Goal: Task Accomplishment & Management: Complete application form

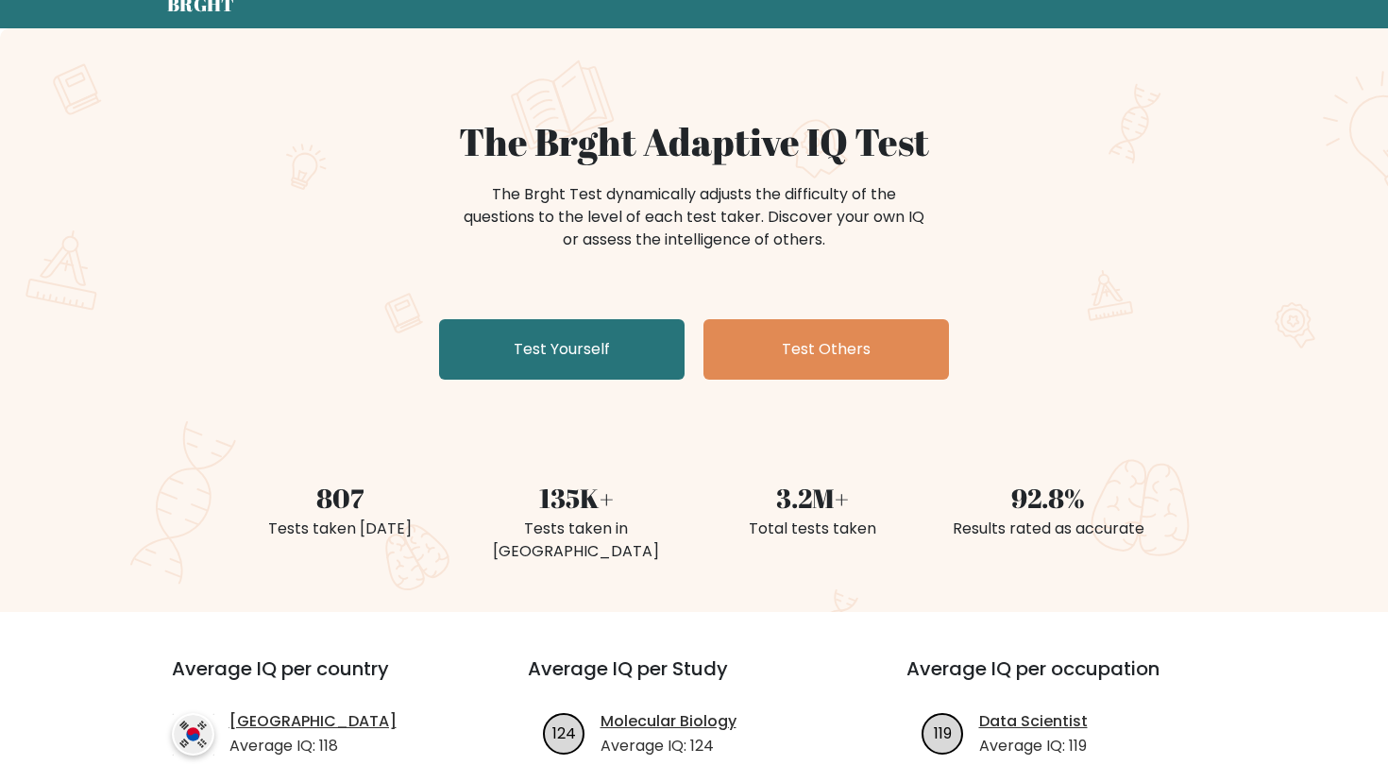
scroll to position [104, 0]
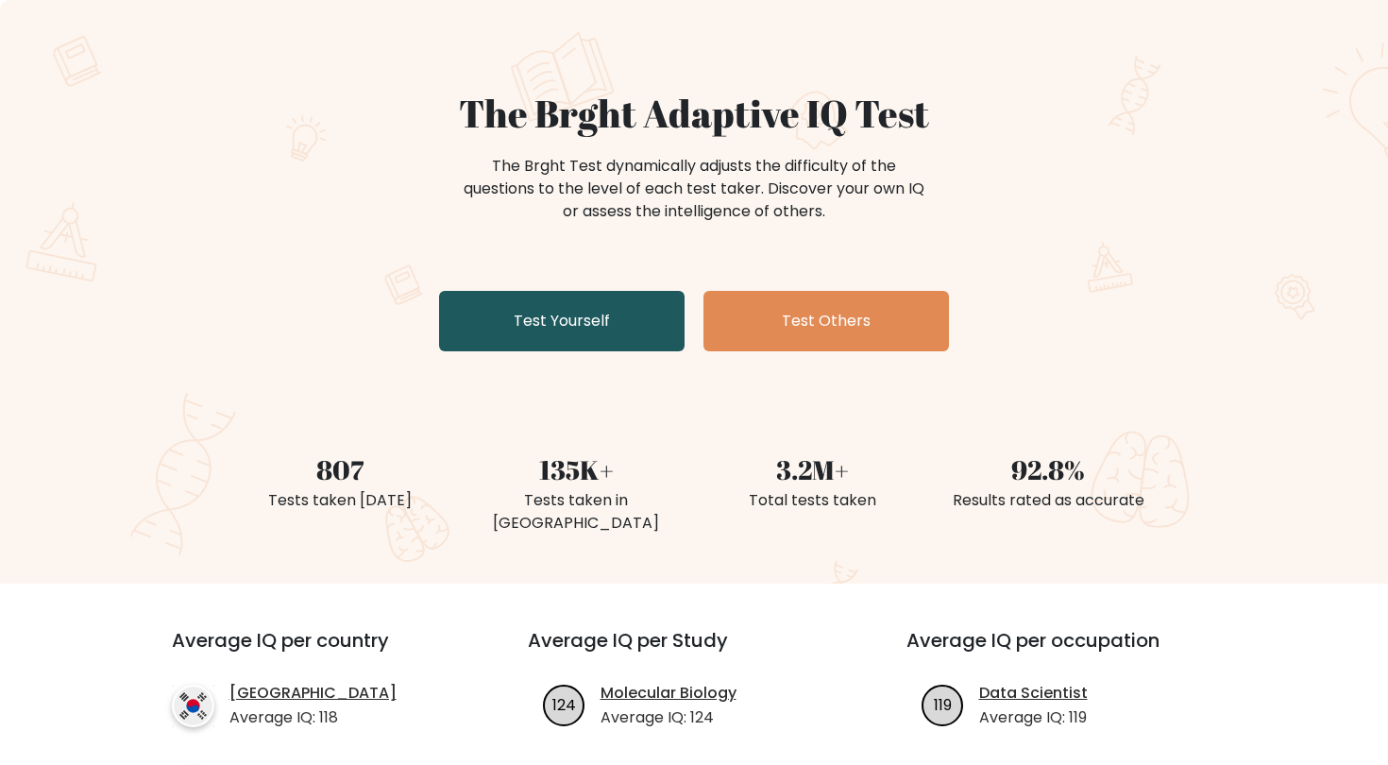
click at [600, 317] on link "Test Yourself" at bounding box center [562, 321] width 246 height 60
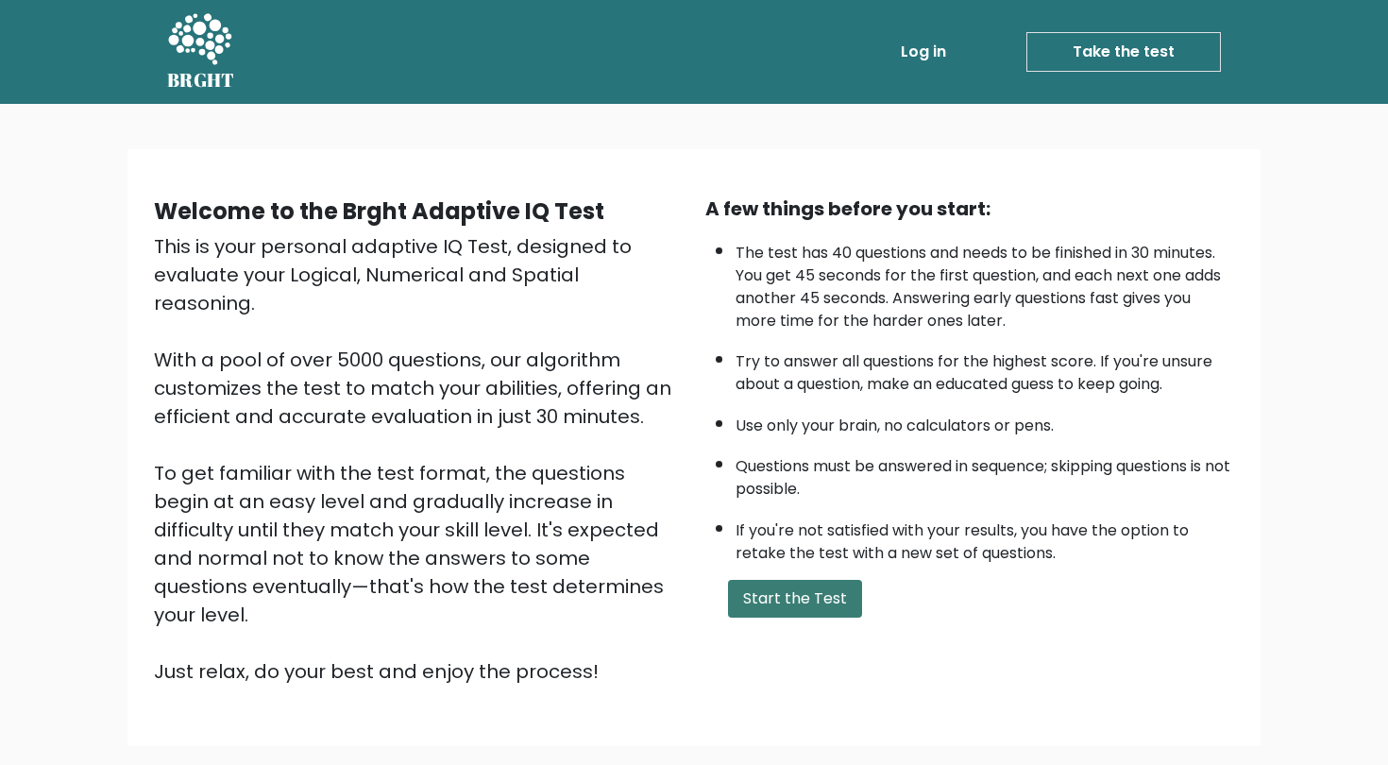
click at [768, 618] on button "Start the Test" at bounding box center [795, 599] width 134 height 38
click at [766, 618] on button "Start the Test" at bounding box center [795, 599] width 134 height 38
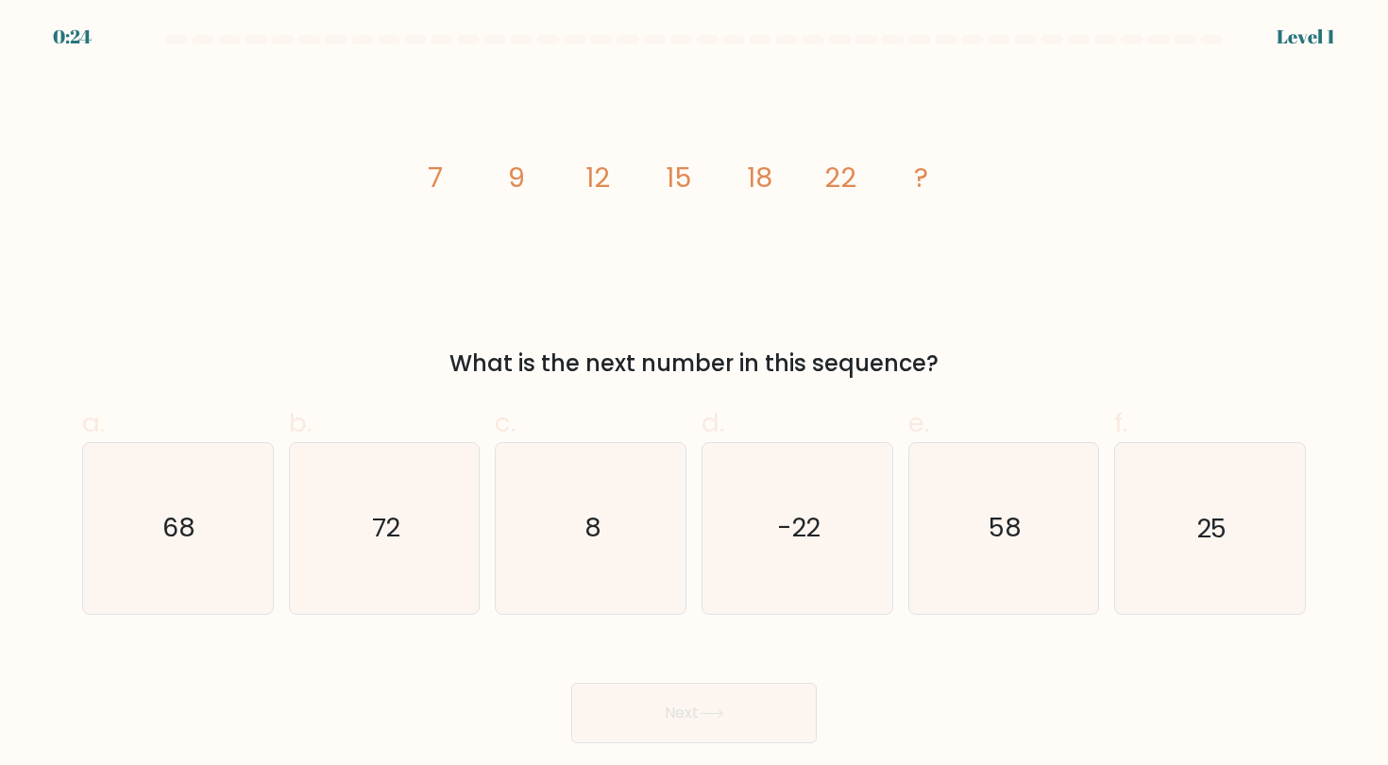
drag, startPoint x: 440, startPoint y: 348, endPoint x: 1059, endPoint y: 345, distance: 618.6
click at [1061, 345] on div "image/svg+xml 7 9 12 15 18 22 ? What is the next number in this sequence?" at bounding box center [694, 226] width 1247 height 309
click at [1203, 536] on text "25" at bounding box center [1212, 528] width 30 height 35
click at [695, 395] on input "f. 25" at bounding box center [694, 389] width 1 height 12
radio input "true"
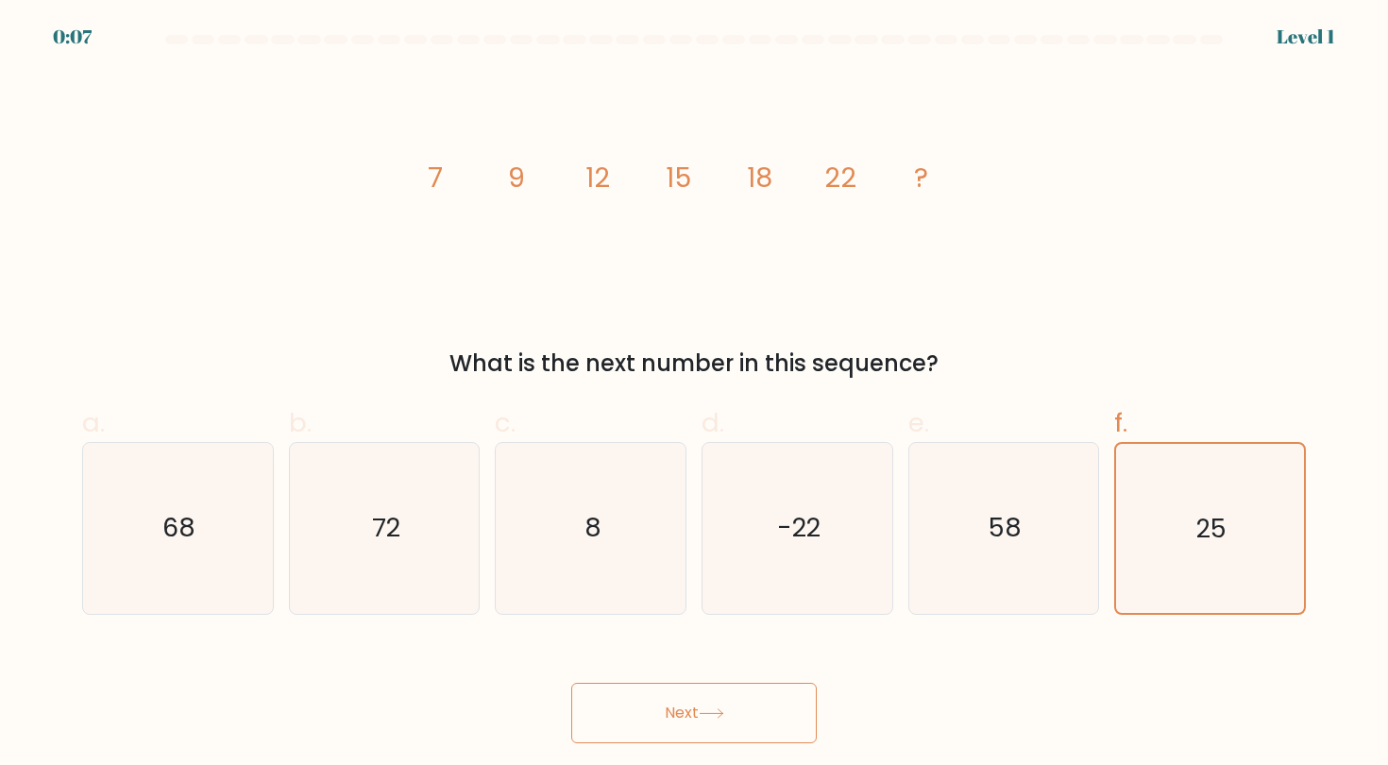
click at [644, 726] on button "Next" at bounding box center [694, 713] width 246 height 60
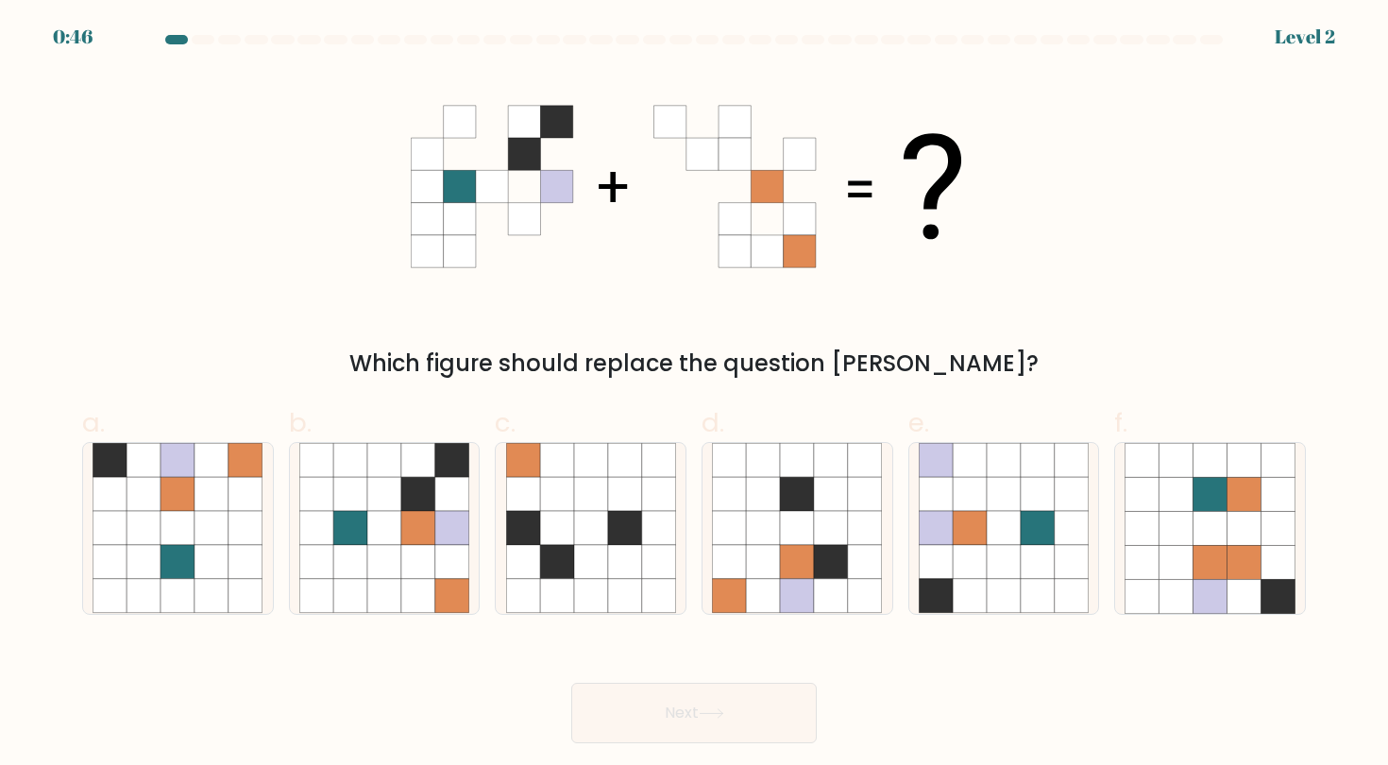
drag, startPoint x: 481, startPoint y: 354, endPoint x: 1129, endPoint y: 347, distance: 647.9
click at [1129, 347] on div "Which figure should replace the question mark?" at bounding box center [694, 364] width 1201 height 34
click at [386, 518] on icon at bounding box center [384, 528] width 34 height 34
click at [694, 395] on input "b." at bounding box center [694, 389] width 1 height 12
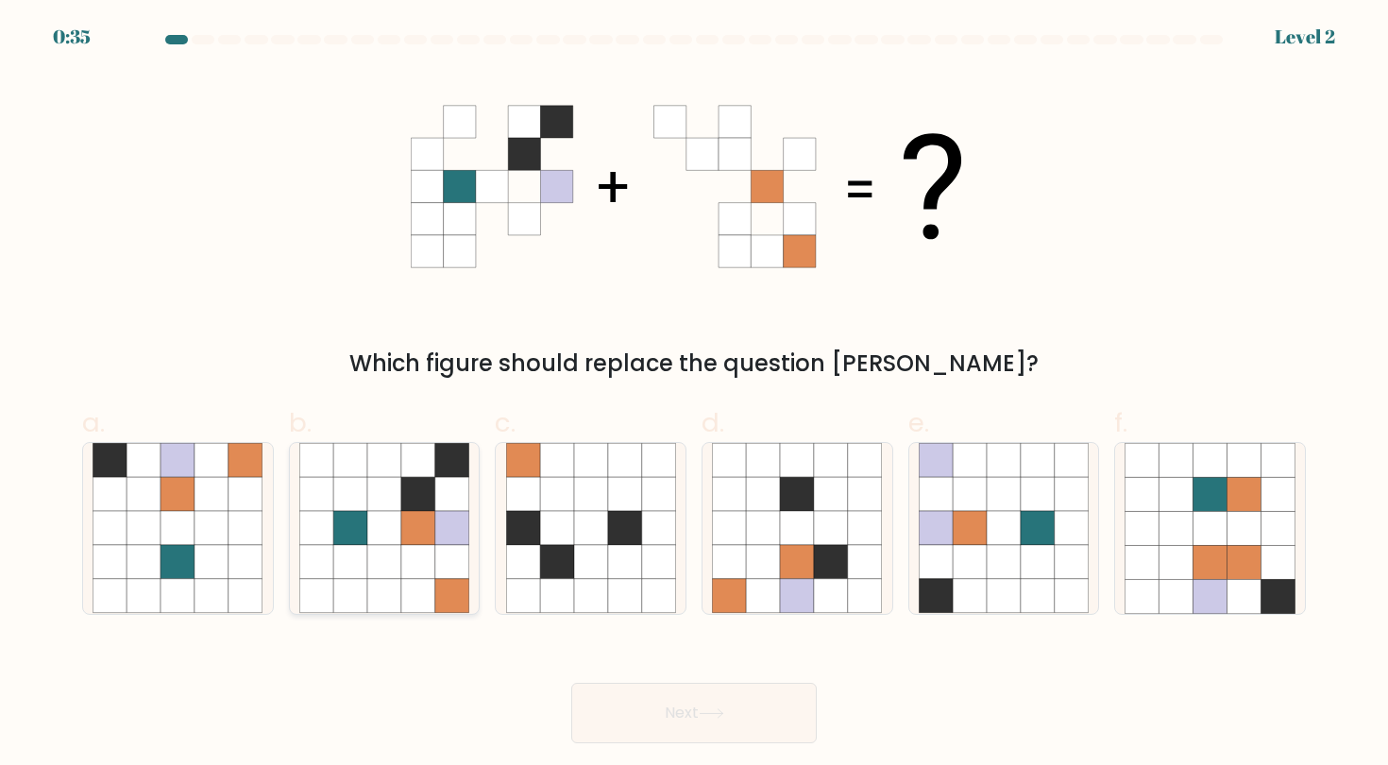
radio input "true"
click at [736, 707] on button "Next" at bounding box center [694, 713] width 246 height 60
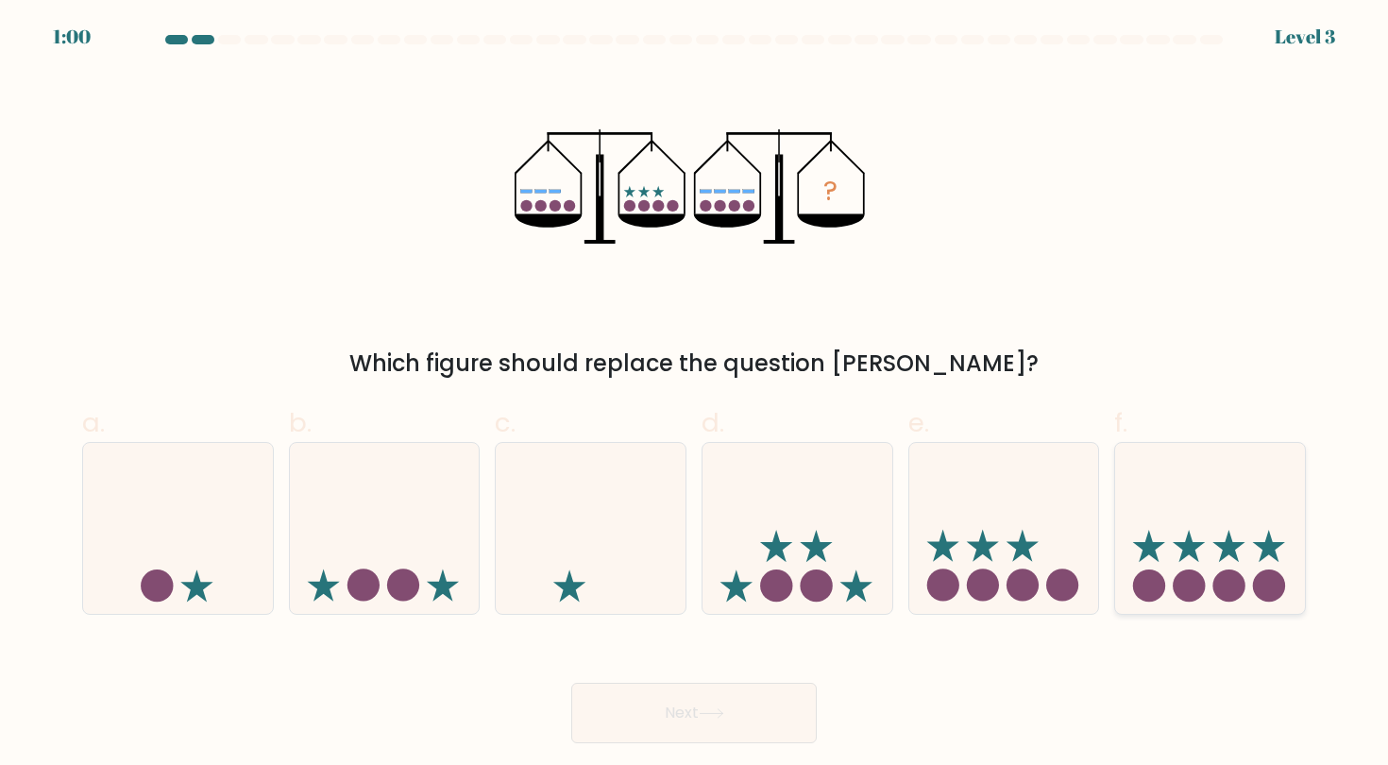
click at [1216, 550] on icon at bounding box center [1210, 528] width 190 height 157
click at [695, 395] on input "f." at bounding box center [694, 389] width 1 height 12
radio input "true"
click at [681, 716] on button "Next" at bounding box center [694, 713] width 246 height 60
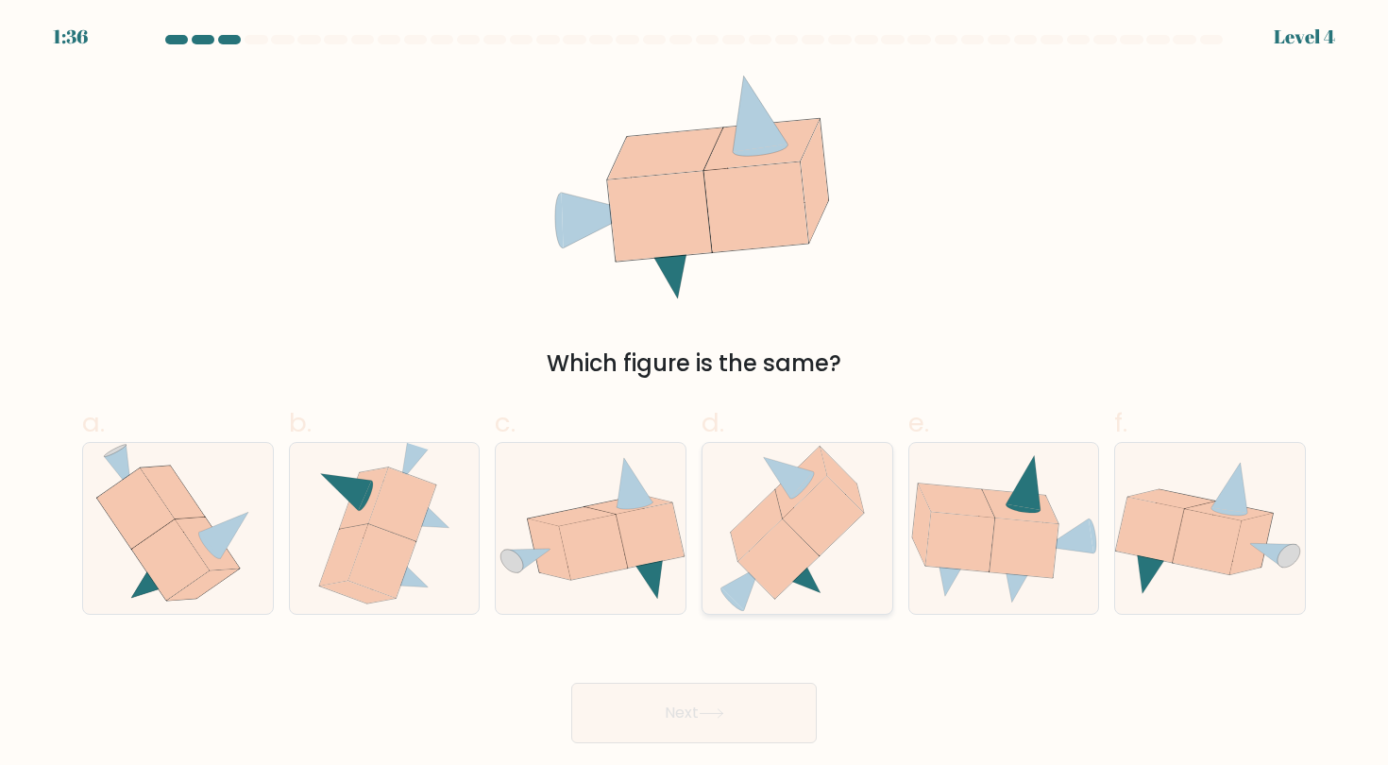
click at [811, 550] on icon at bounding box center [779, 558] width 80 height 79
click at [695, 395] on input "d." at bounding box center [694, 389] width 1 height 12
radio input "true"
click at [713, 705] on button "Next" at bounding box center [694, 713] width 246 height 60
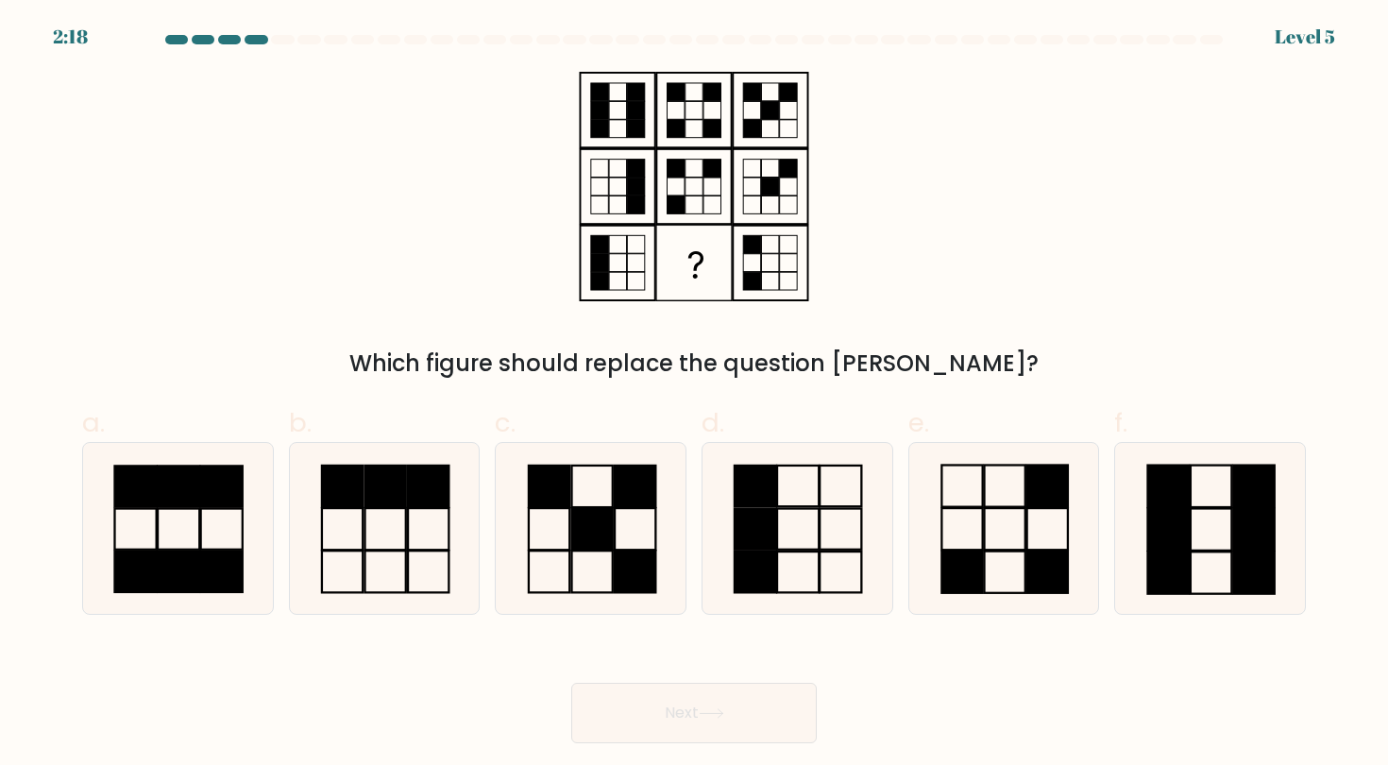
drag, startPoint x: 432, startPoint y: 357, endPoint x: 977, endPoint y: 358, distance: 545.0
click at [977, 358] on div "Which figure should replace the question mark?" at bounding box center [694, 364] width 1201 height 34
click at [995, 301] on div "Which figure should replace the question mark?" at bounding box center [694, 226] width 1247 height 309
click at [1034, 532] on icon at bounding box center [1004, 528] width 170 height 170
click at [695, 395] on input "e." at bounding box center [694, 389] width 1 height 12
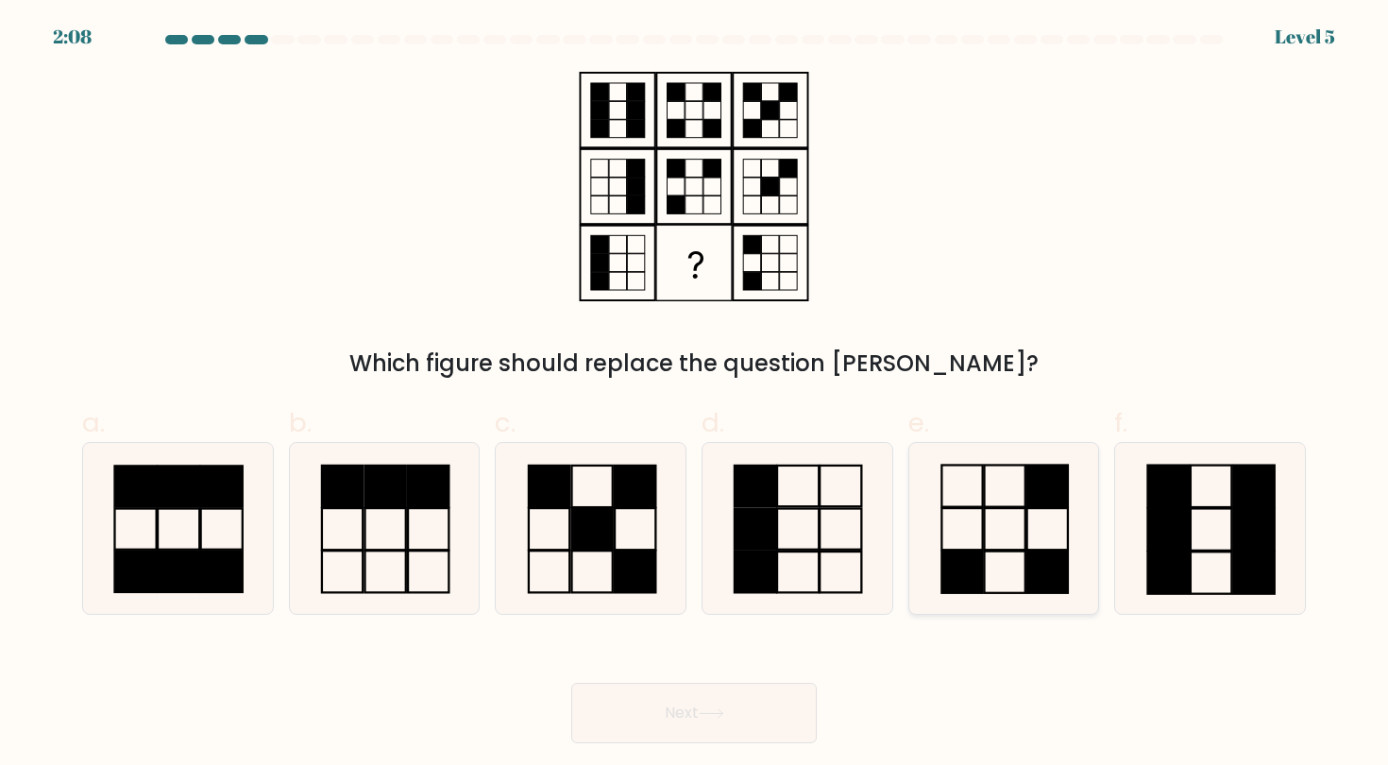
radio input "true"
click at [705, 719] on button "Next" at bounding box center [694, 713] width 246 height 60
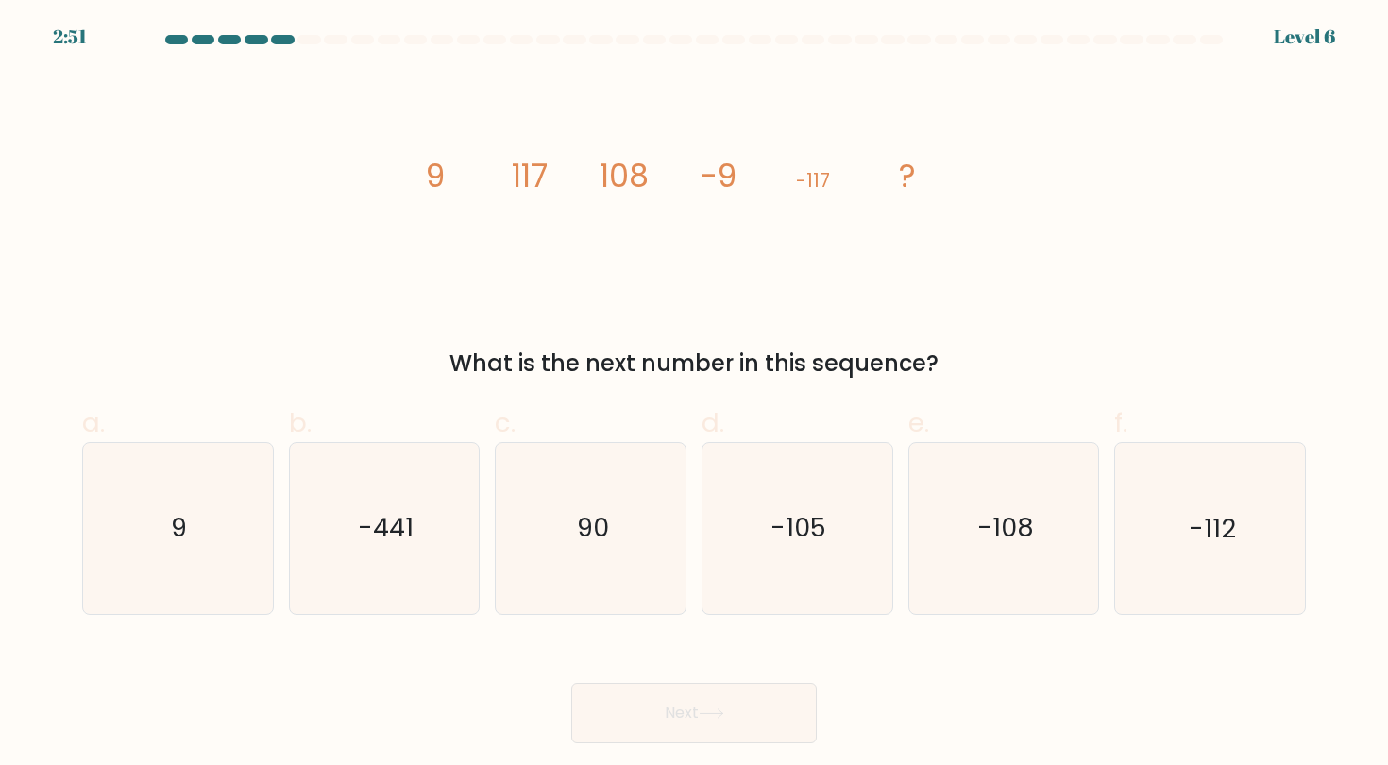
drag, startPoint x: 435, startPoint y: 344, endPoint x: 925, endPoint y: 340, distance: 489.2
click at [925, 340] on div "image/svg+xml 9 117 108 -9 -117 ? What is the next number in this sequence?" at bounding box center [694, 226] width 1247 height 309
drag, startPoint x: 964, startPoint y: 361, endPoint x: 434, endPoint y: 362, distance: 529.8
click at [434, 362] on div "What is the next number in this sequence?" at bounding box center [694, 364] width 1201 height 34
click at [439, 358] on div "What is the next number in this sequence?" at bounding box center [694, 364] width 1201 height 34
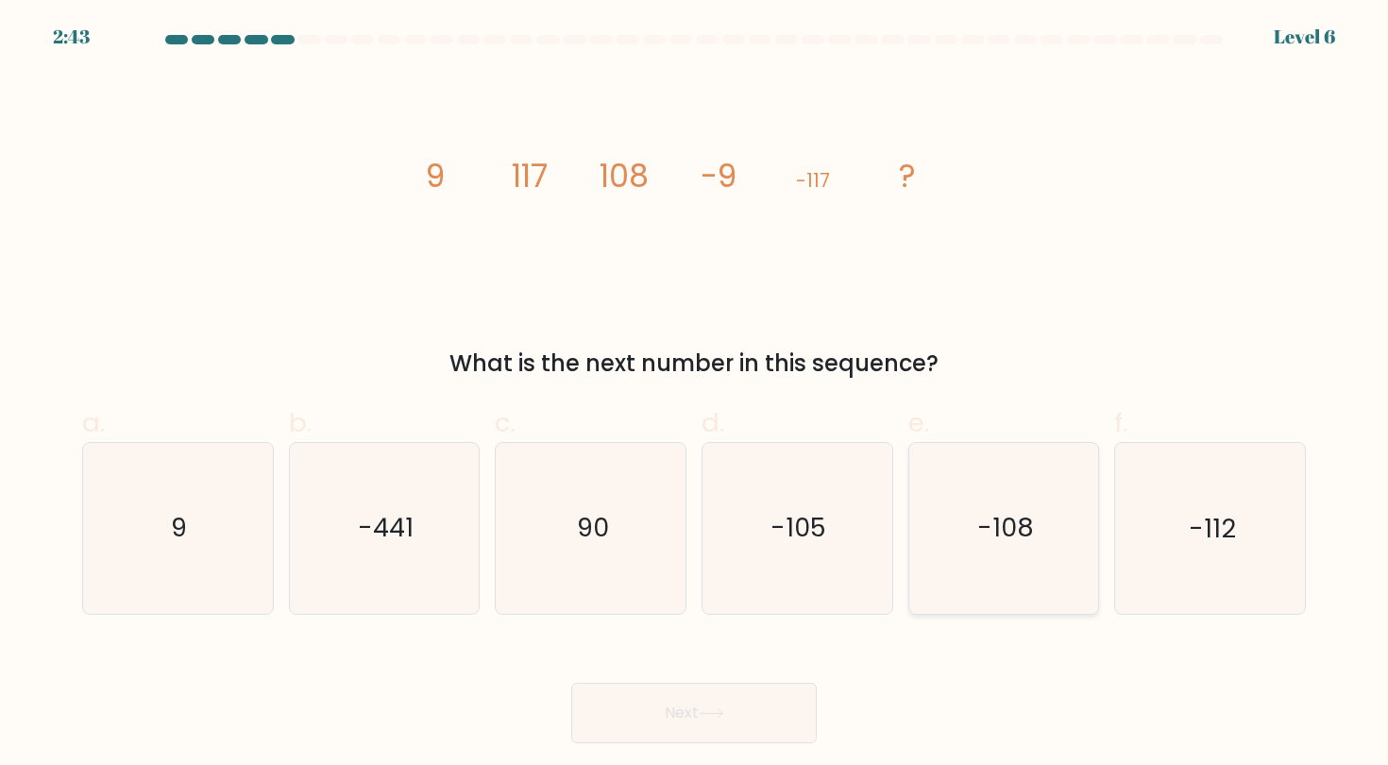
click at [1035, 514] on icon "-108" at bounding box center [1004, 528] width 170 height 170
click at [695, 395] on input "e. -108" at bounding box center [694, 389] width 1 height 12
radio input "true"
click at [652, 717] on button "Next" at bounding box center [694, 713] width 246 height 60
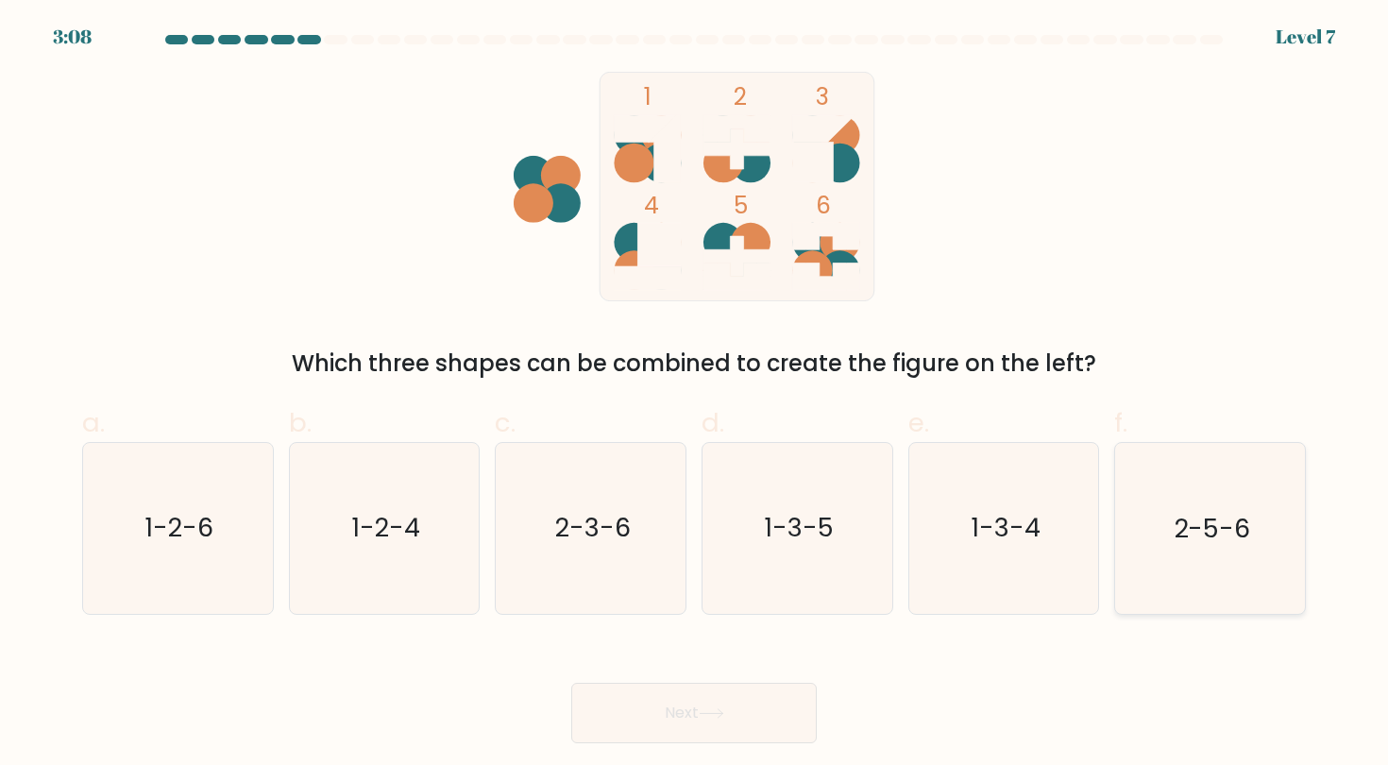
click at [1175, 530] on text "2-5-6" at bounding box center [1212, 528] width 77 height 35
click at [695, 395] on input "f. 2-5-6" at bounding box center [694, 389] width 1 height 12
radio input "true"
click at [662, 722] on button "Next" at bounding box center [694, 713] width 246 height 60
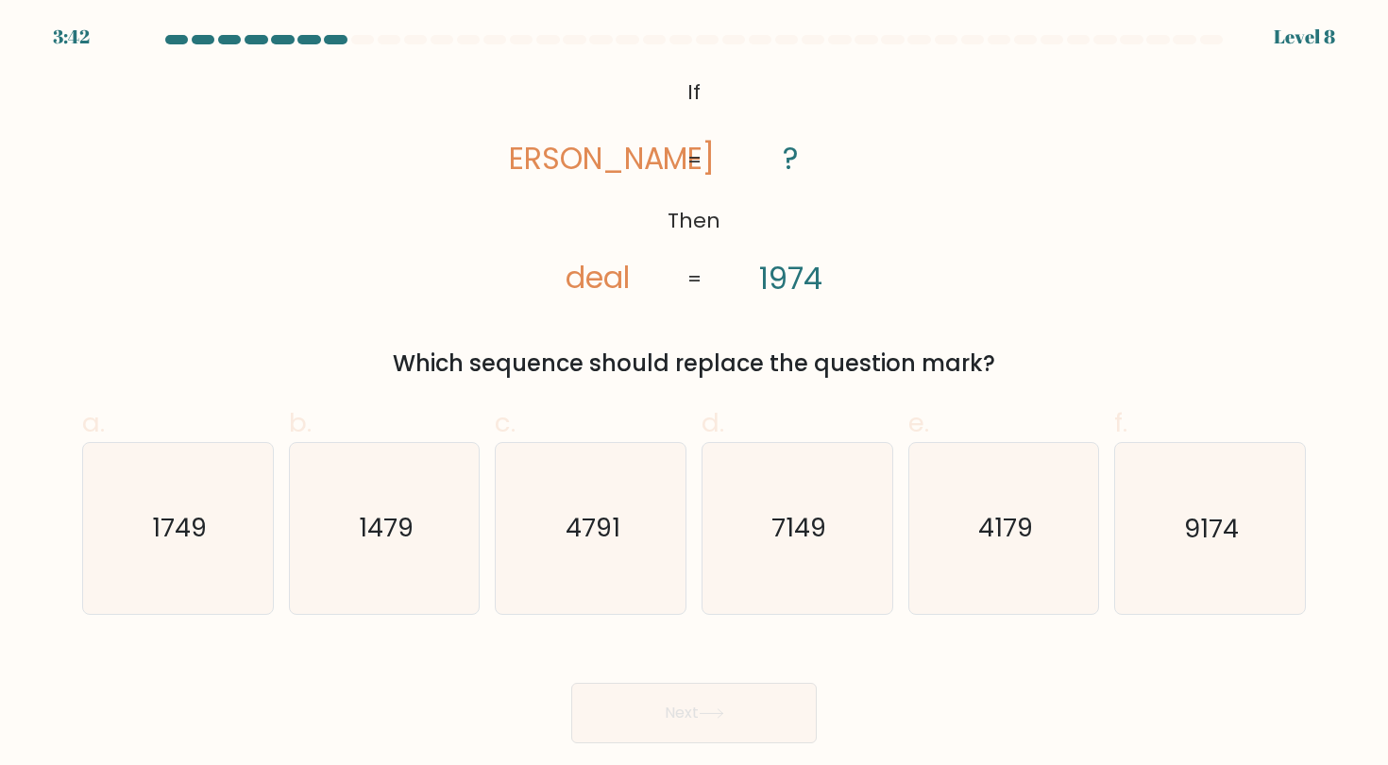
drag, startPoint x: 486, startPoint y: 368, endPoint x: 1078, endPoint y: 367, distance: 591.2
click at [1078, 367] on div "Which sequence should replace the question mark?" at bounding box center [694, 364] width 1201 height 34
click at [1067, 303] on div "@import url('https://fonts.googleapis.com/css?family=Abril+Fatface:400,100,100i…" at bounding box center [694, 226] width 1247 height 309
click at [211, 527] on icon "1749" at bounding box center [178, 528] width 170 height 170
click at [694, 395] on input "a. 1749" at bounding box center [694, 389] width 1 height 12
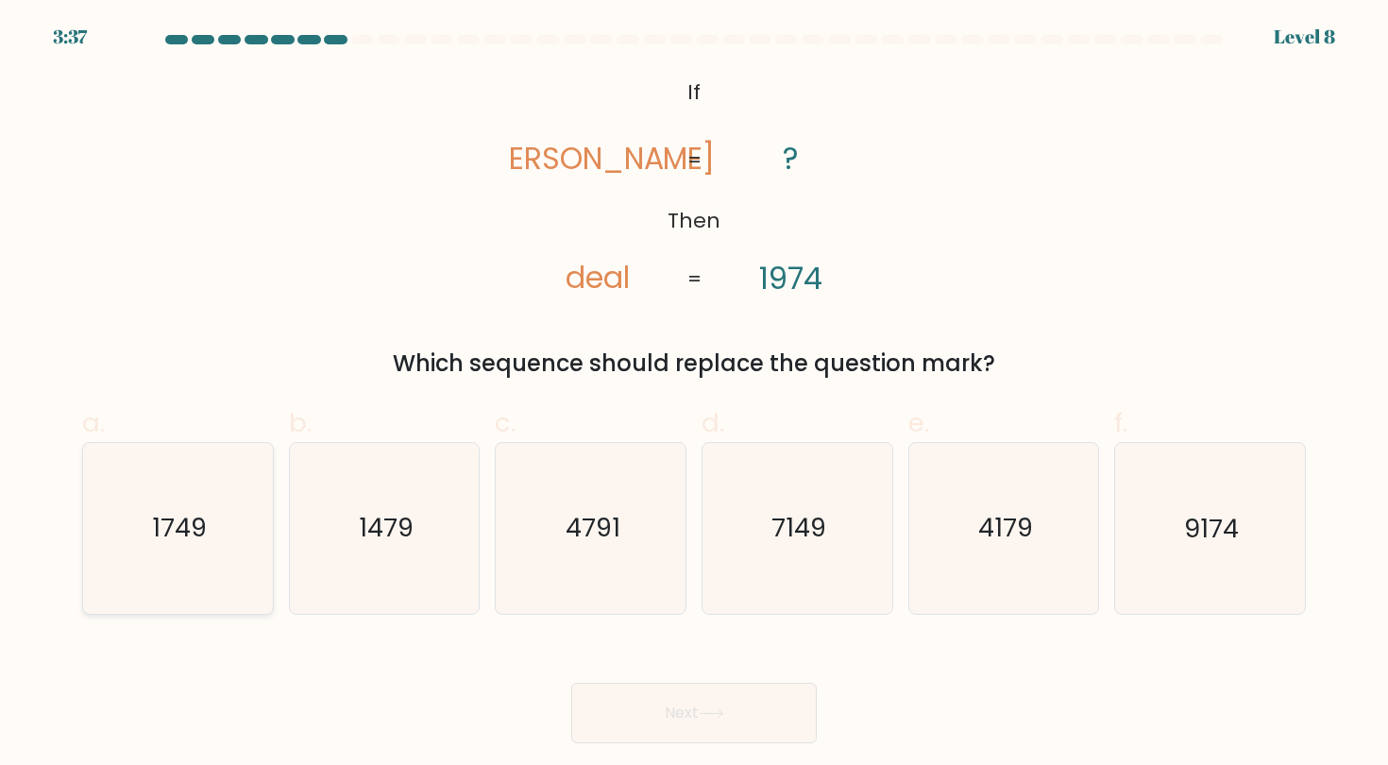
radio input "true"
click at [455, 538] on icon "1479" at bounding box center [384, 528] width 170 height 170
click at [694, 395] on input "b. 1479" at bounding box center [694, 389] width 1 height 12
radio input "true"
click at [127, 602] on icon "1749" at bounding box center [178, 528] width 170 height 170
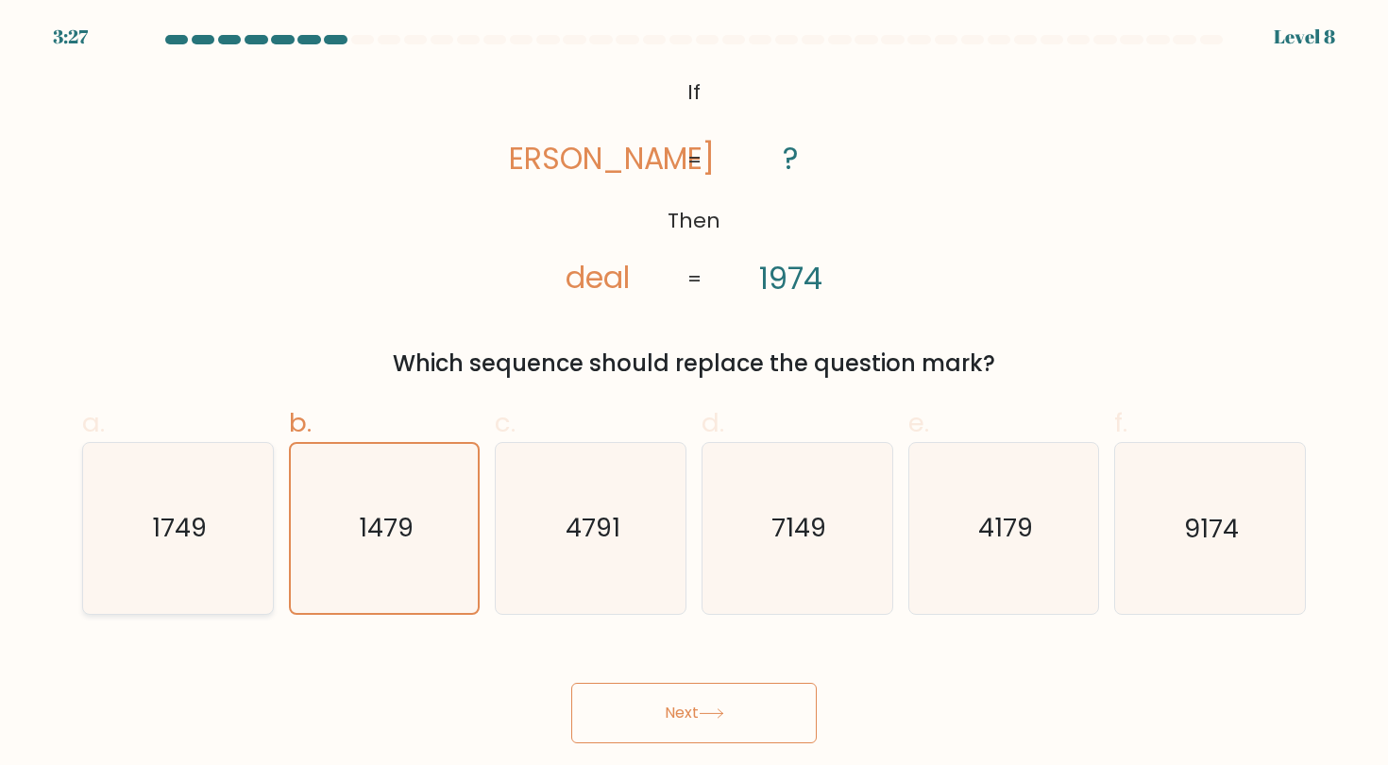
click at [694, 395] on input "a. 1749" at bounding box center [694, 389] width 1 height 12
radio input "true"
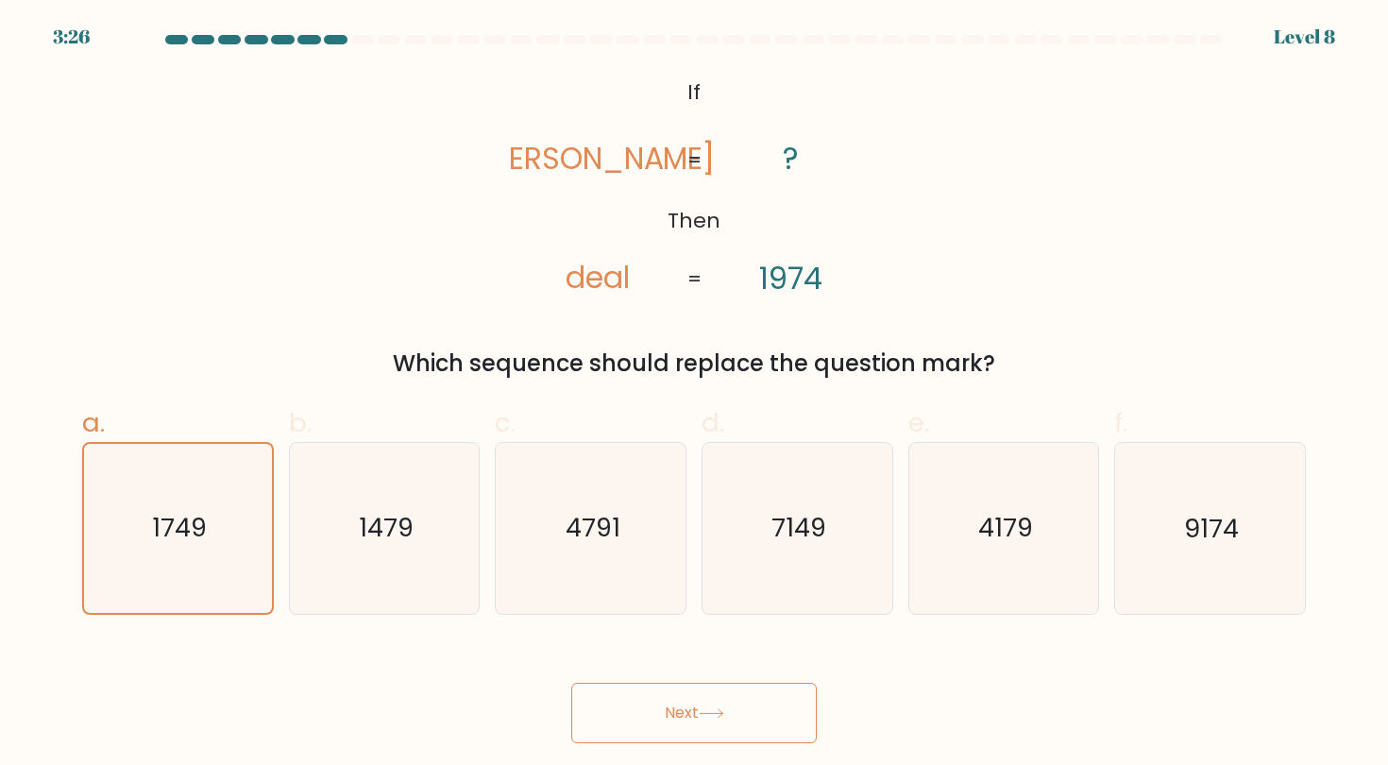
click at [732, 700] on button "Next" at bounding box center [694, 713] width 246 height 60
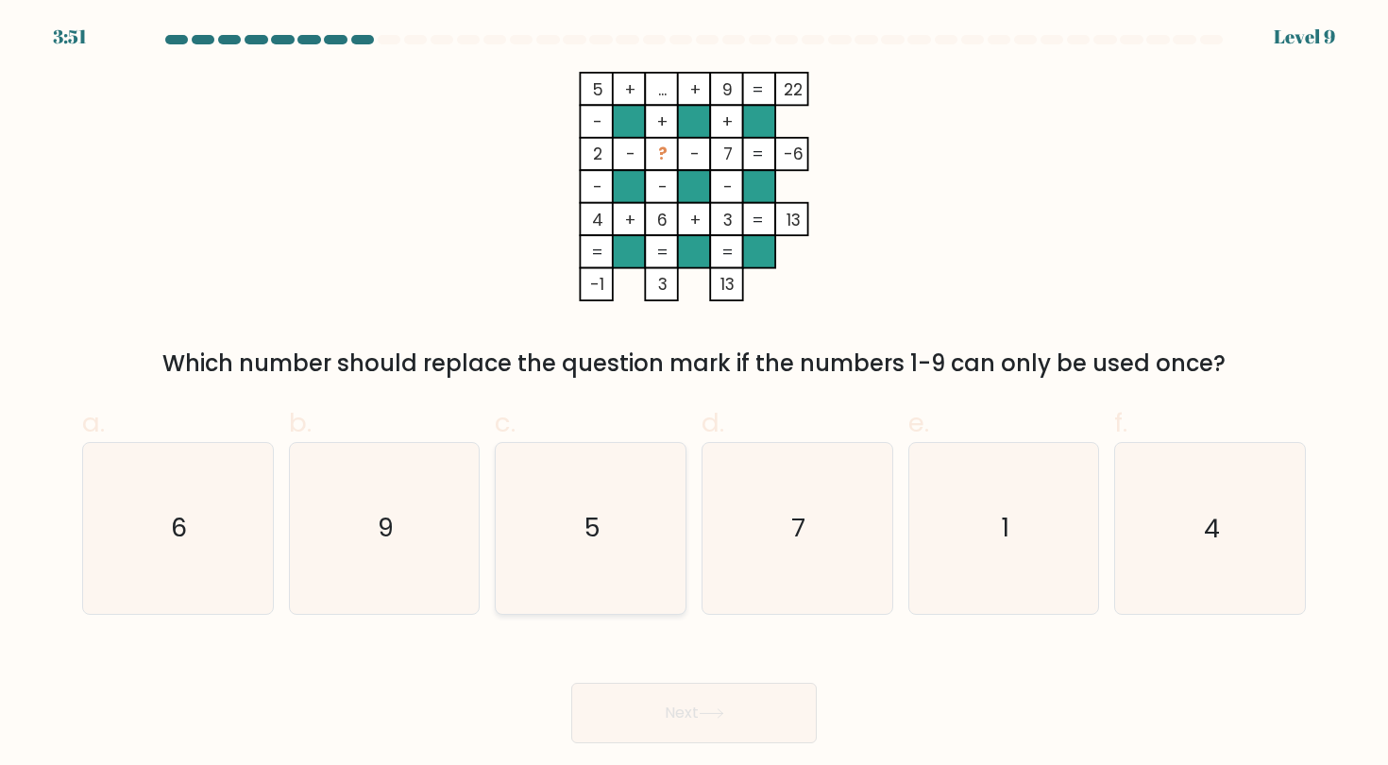
click at [572, 580] on icon "5" at bounding box center [591, 528] width 170 height 170
click at [694, 395] on input "c. 5" at bounding box center [694, 389] width 1 height 12
radio input "true"
click at [1245, 557] on icon "4" at bounding box center [1210, 528] width 170 height 170
click at [695, 395] on input "f. 4" at bounding box center [694, 389] width 1 height 12
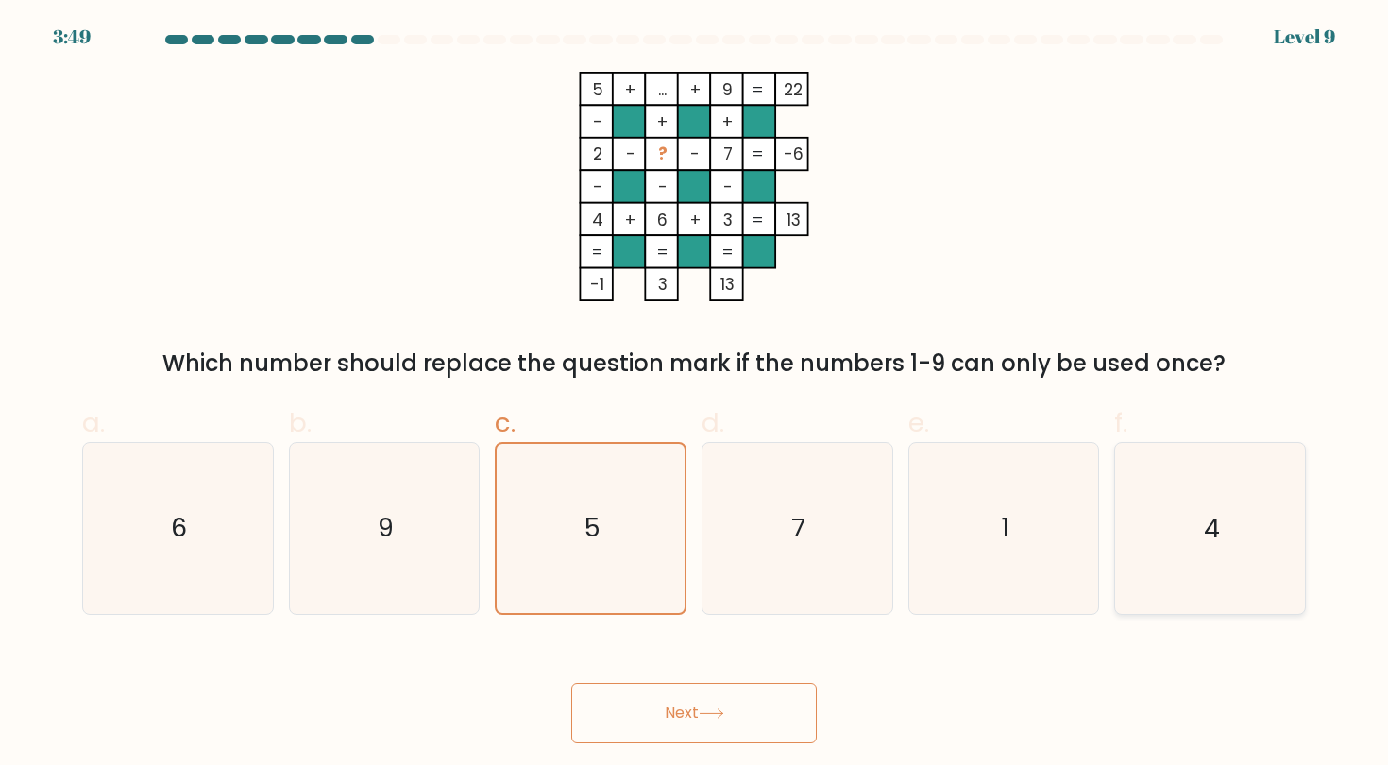
radio input "true"
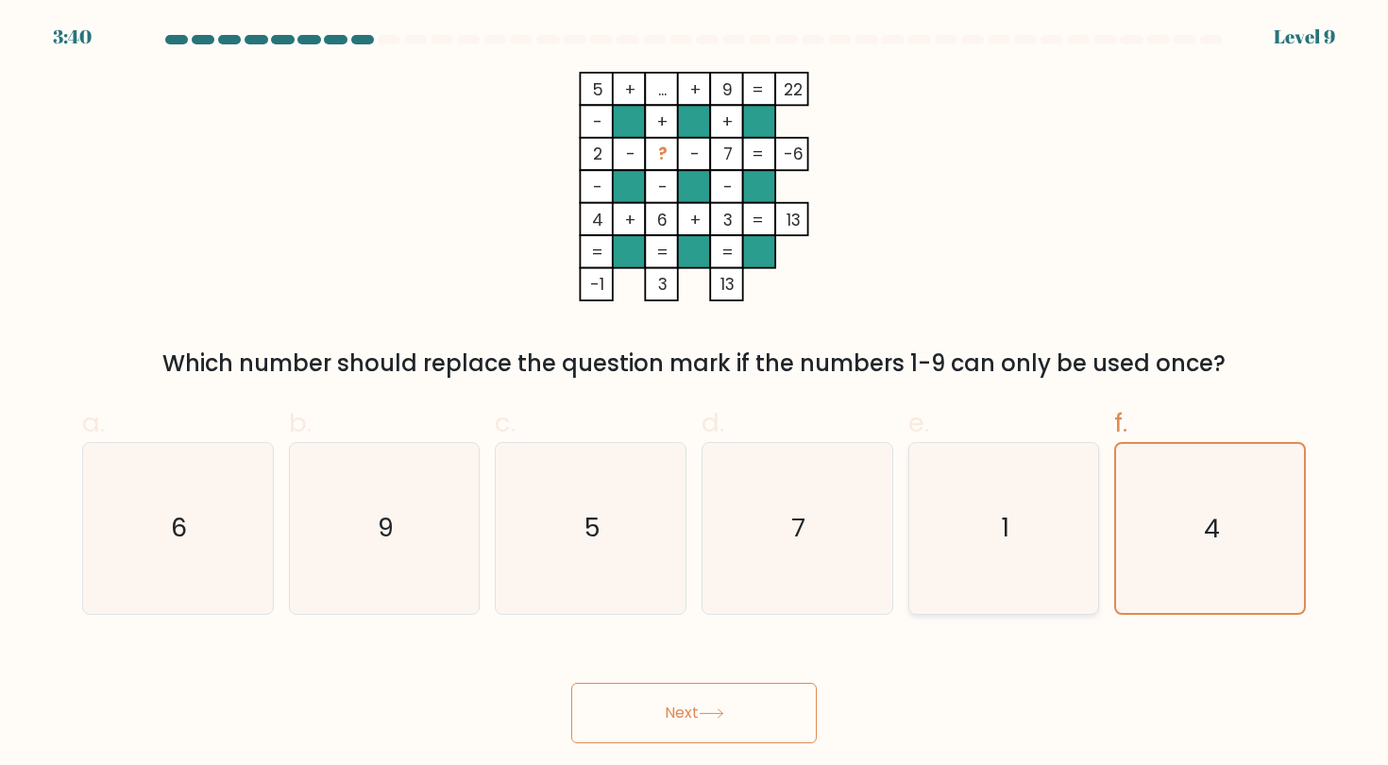
click at [1032, 533] on icon "1" at bounding box center [1004, 528] width 170 height 170
click at [695, 395] on input "e. 1" at bounding box center [694, 389] width 1 height 12
radio input "true"
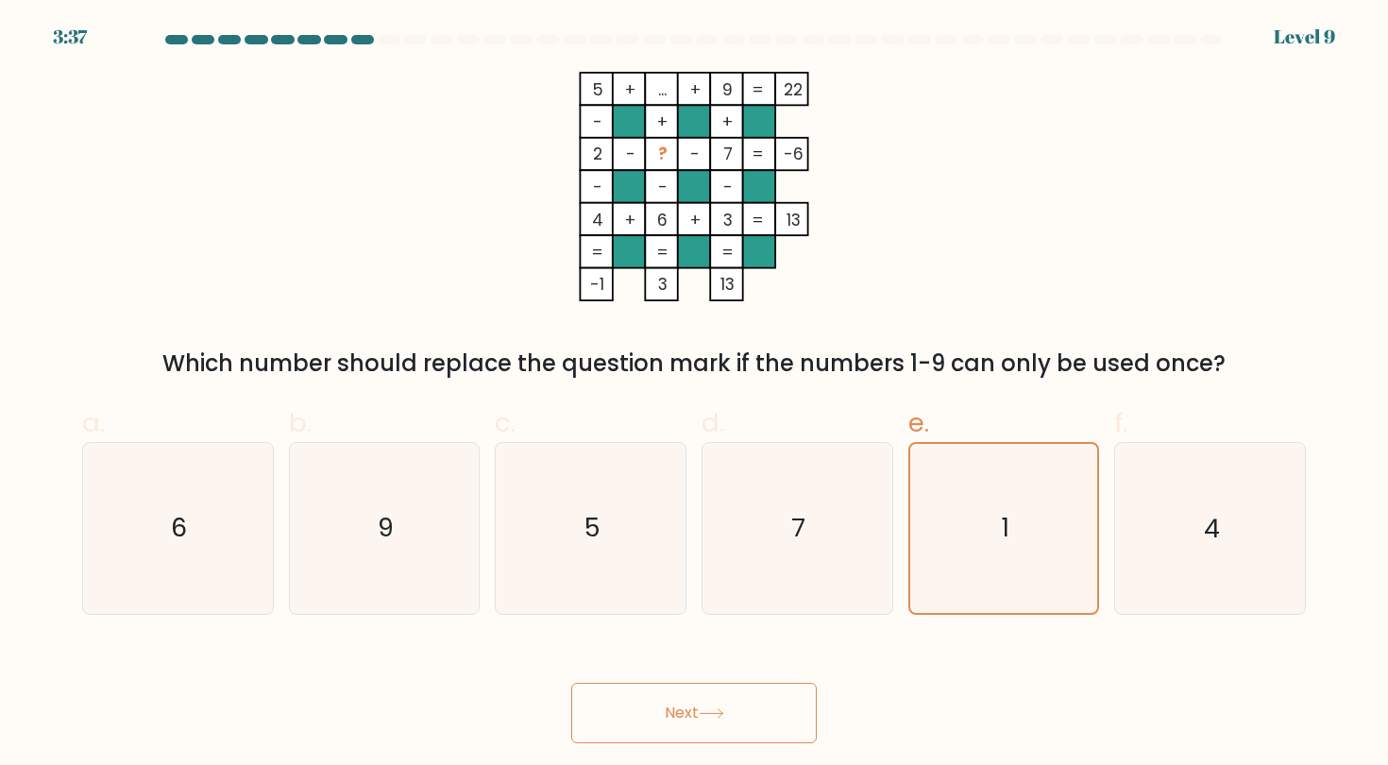
click at [717, 713] on icon at bounding box center [711, 713] width 23 height 9
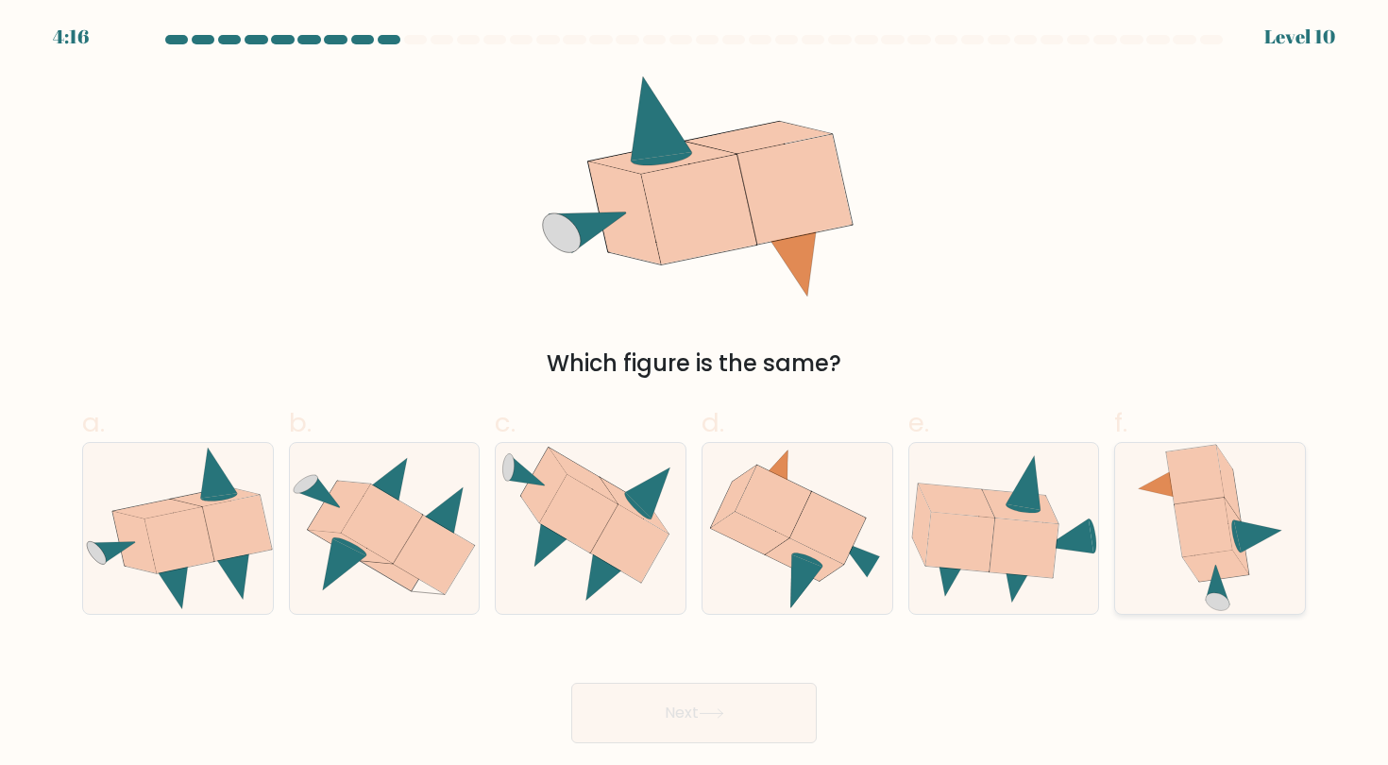
click at [1216, 570] on icon at bounding box center [1218, 585] width 25 height 40
click at [695, 395] on input "f." at bounding box center [694, 389] width 1 height 12
radio input "true"
click at [782, 721] on button "Next" at bounding box center [694, 713] width 246 height 60
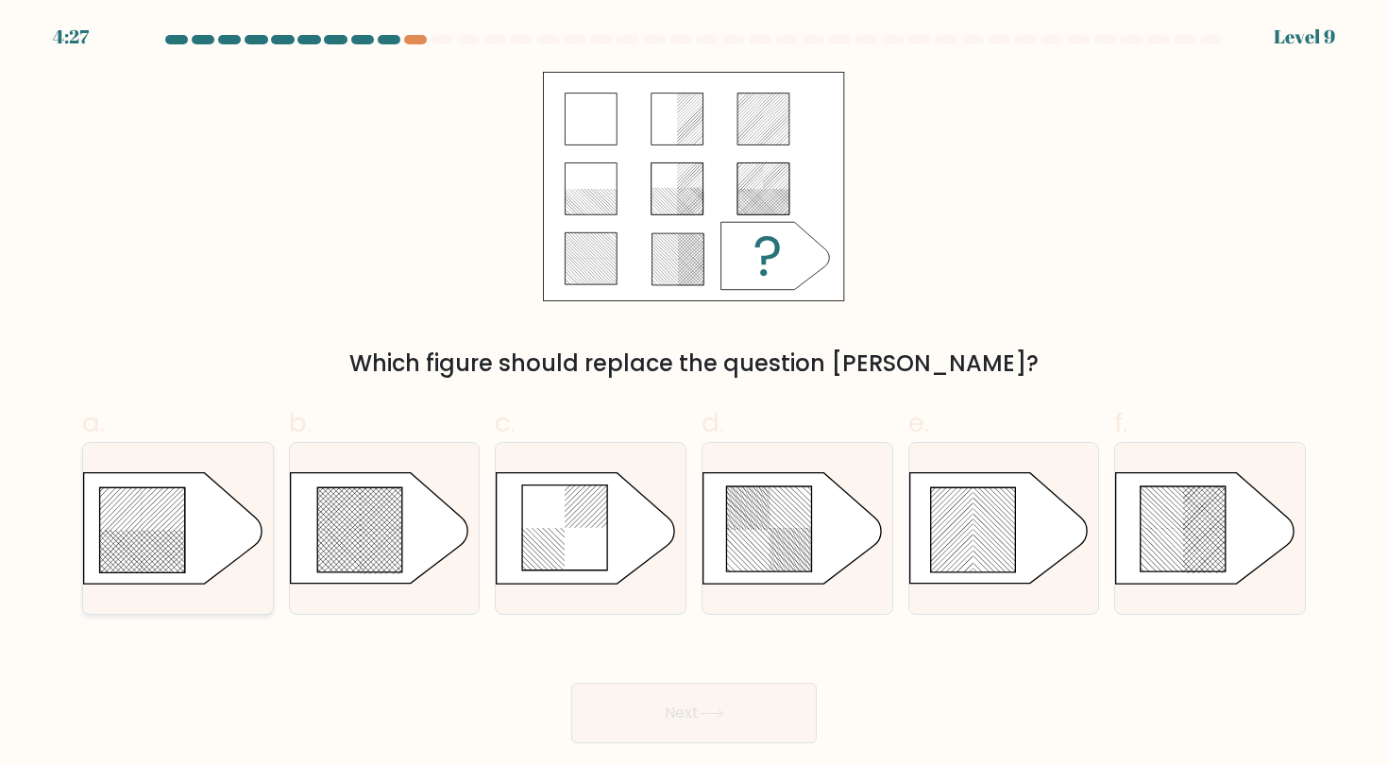
click at [173, 503] on rect at bounding box center [172, 503] width 727 height 748
click at [694, 395] on input "a." at bounding box center [694, 389] width 1 height 12
radio input "true"
click at [659, 720] on button "Next" at bounding box center [694, 713] width 246 height 60
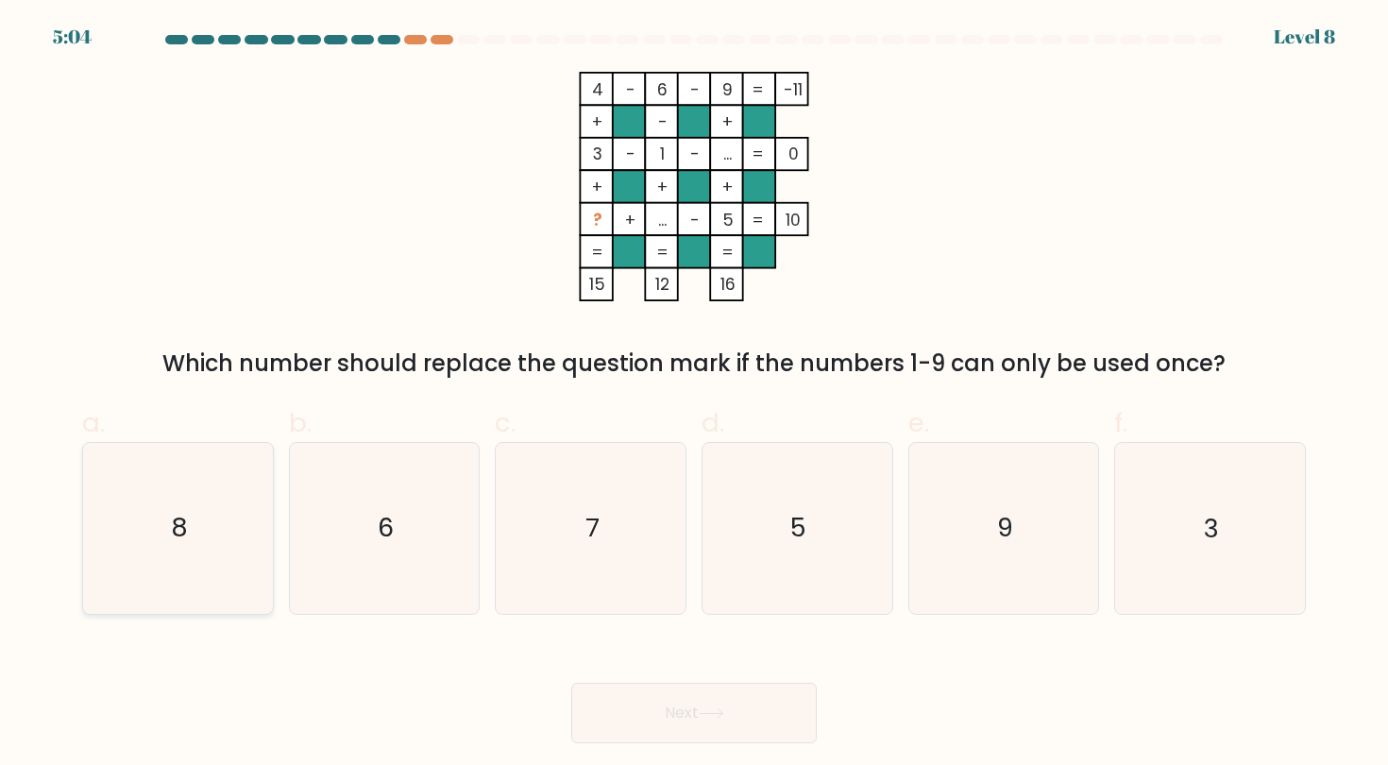
click at [183, 553] on icon "8" at bounding box center [178, 528] width 170 height 170
click at [694, 395] on input "a. 8" at bounding box center [694, 389] width 1 height 12
radio input "true"
click at [694, 713] on button "Next" at bounding box center [694, 713] width 246 height 60
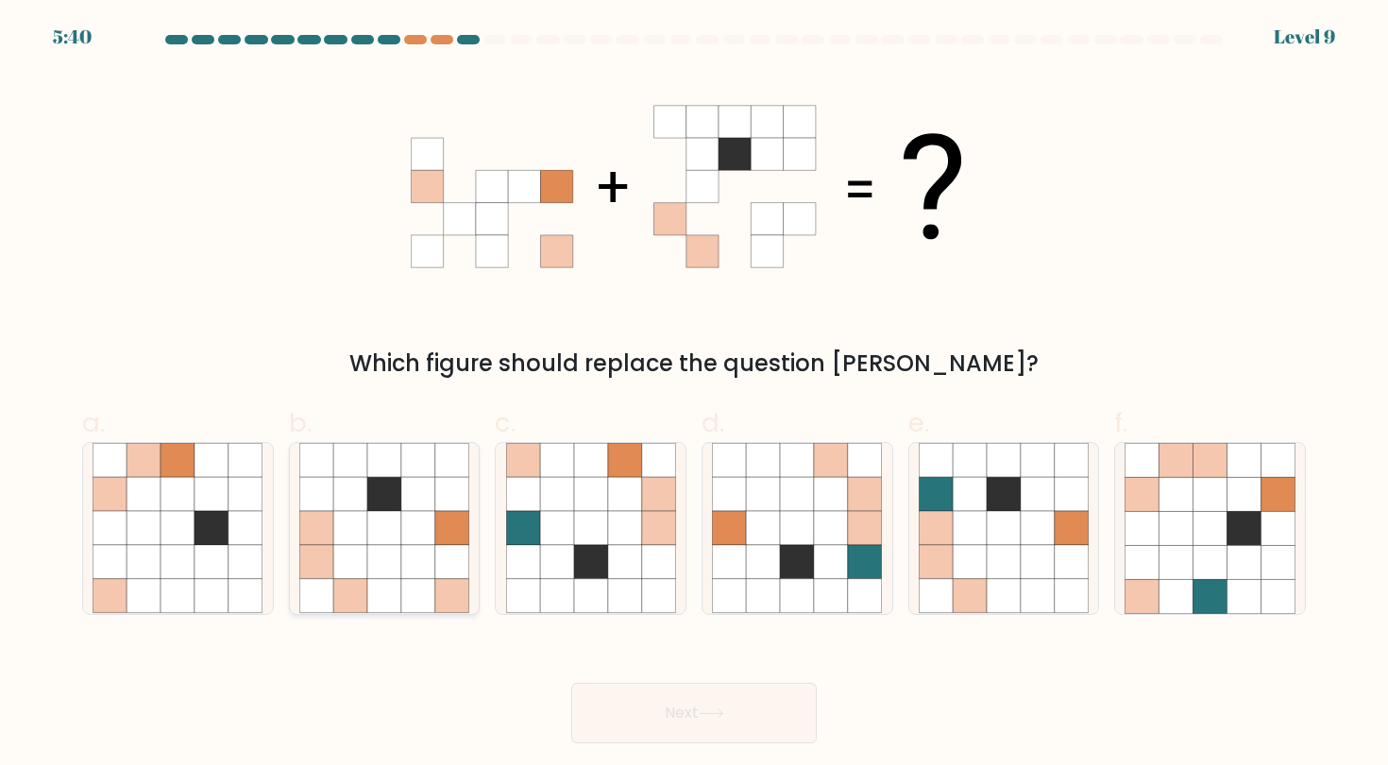
click at [403, 519] on icon at bounding box center [418, 528] width 34 height 34
click at [694, 395] on input "b." at bounding box center [694, 389] width 1 height 12
radio input "true"
click at [678, 727] on button "Next" at bounding box center [694, 713] width 246 height 60
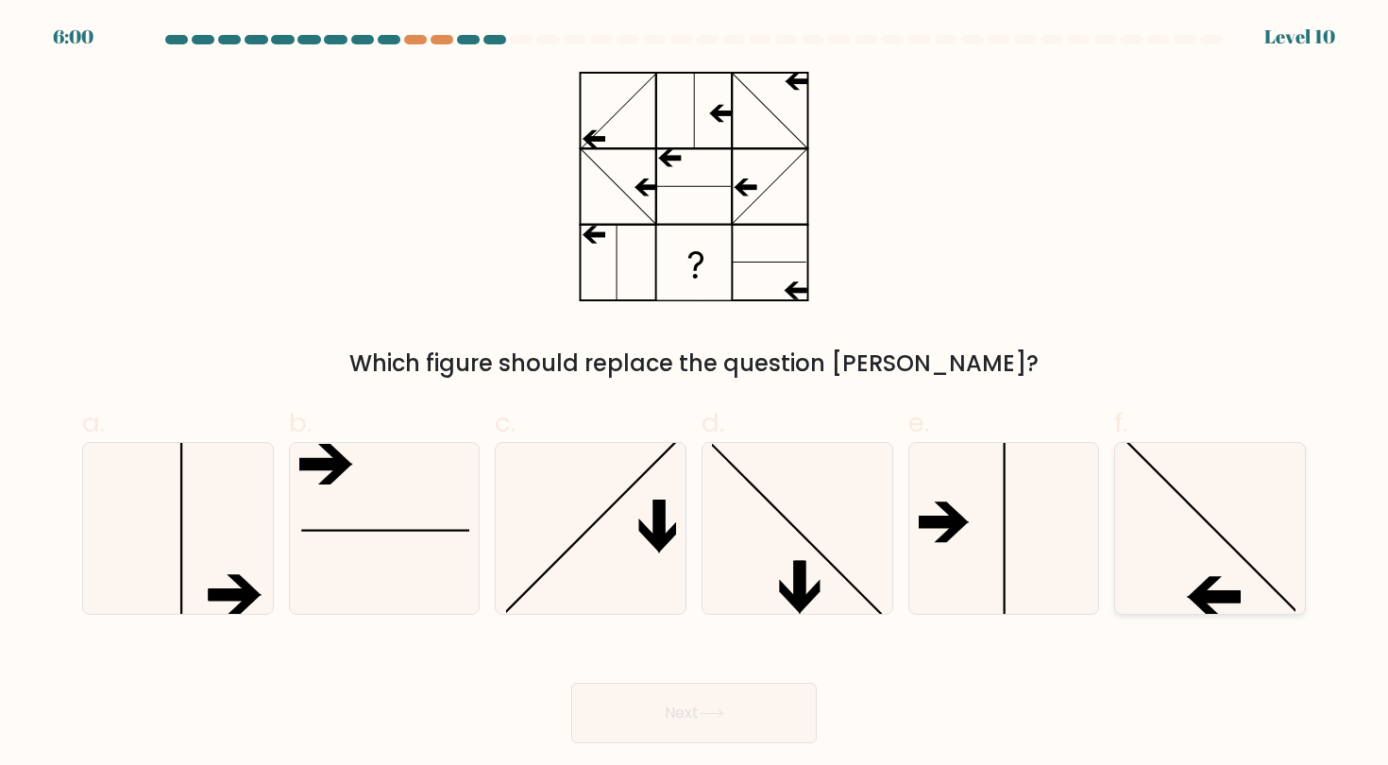
click at [1265, 525] on icon at bounding box center [1210, 528] width 170 height 170
click at [695, 395] on input "f." at bounding box center [694, 389] width 1 height 12
radio input "true"
click at [734, 734] on button "Next" at bounding box center [694, 713] width 246 height 60
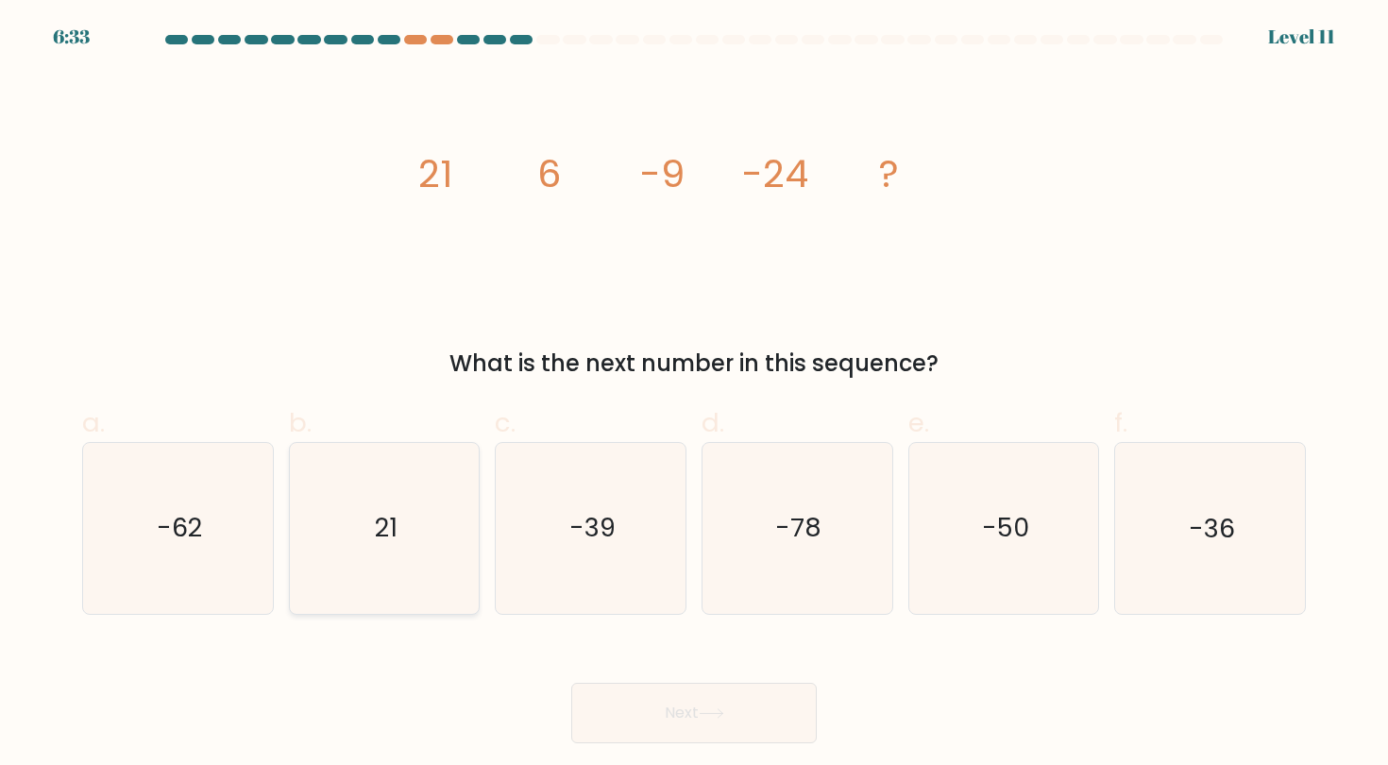
click at [461, 563] on icon "21" at bounding box center [384, 528] width 170 height 170
click at [694, 395] on input "b. 21" at bounding box center [694, 389] width 1 height 12
radio input "true"
click at [1218, 543] on text "-36" at bounding box center [1212, 528] width 46 height 35
click at [695, 395] on input "f. -36" at bounding box center [694, 389] width 1 height 12
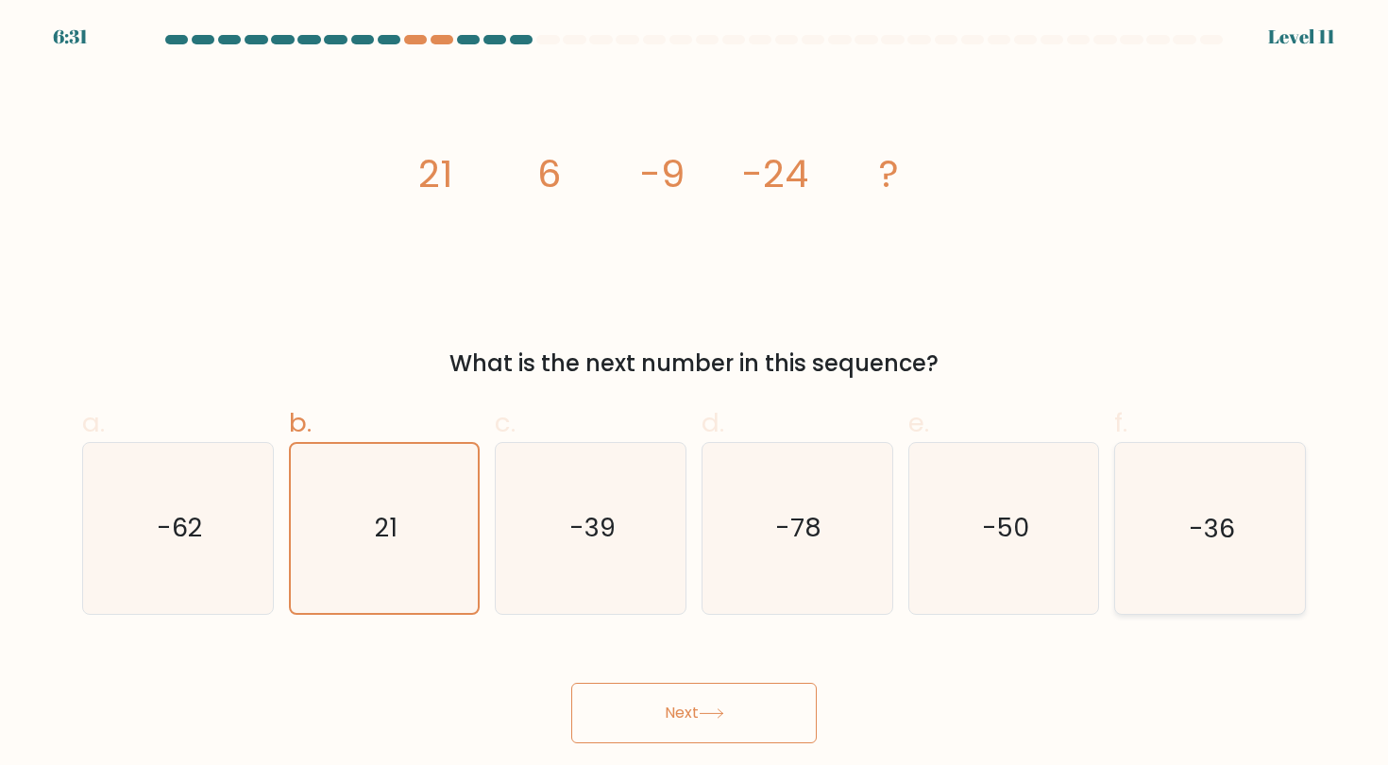
radio input "true"
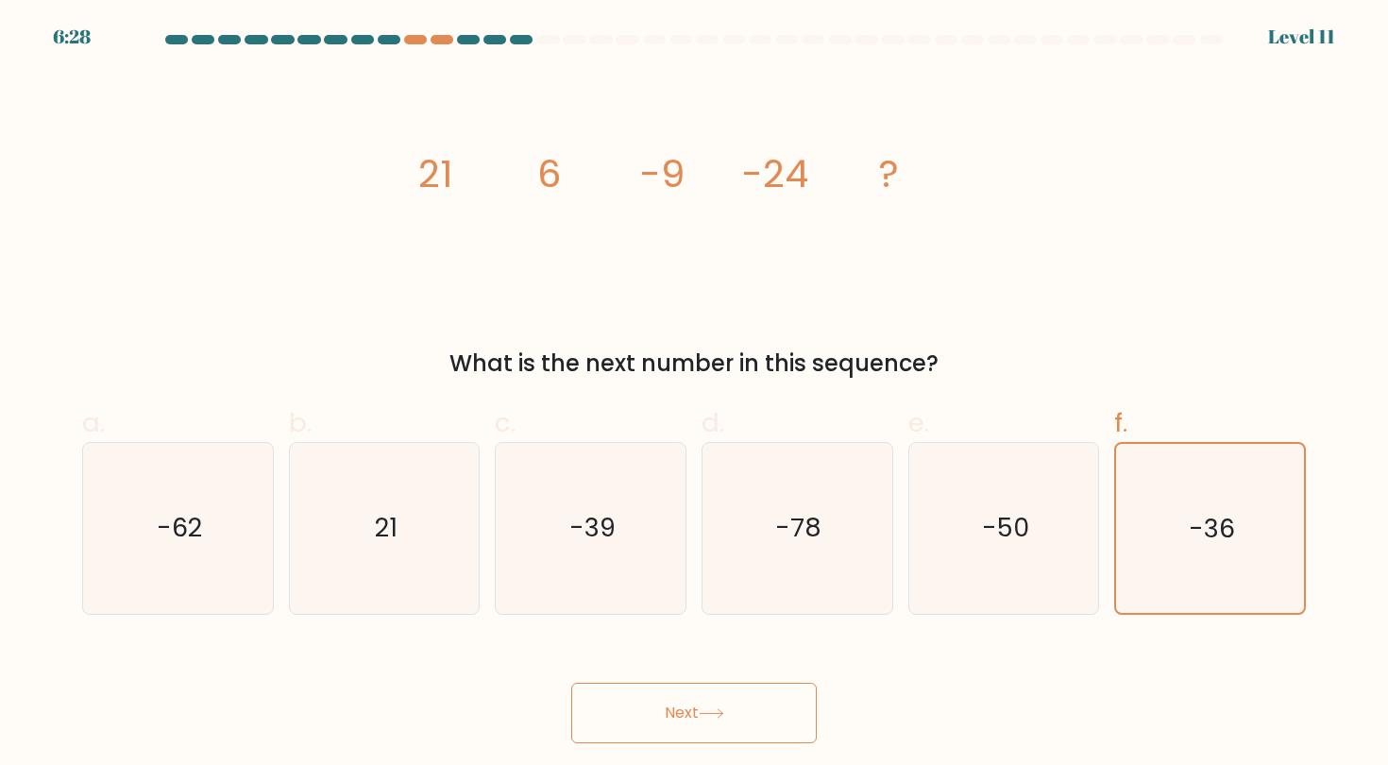
click at [716, 722] on button "Next" at bounding box center [694, 713] width 246 height 60
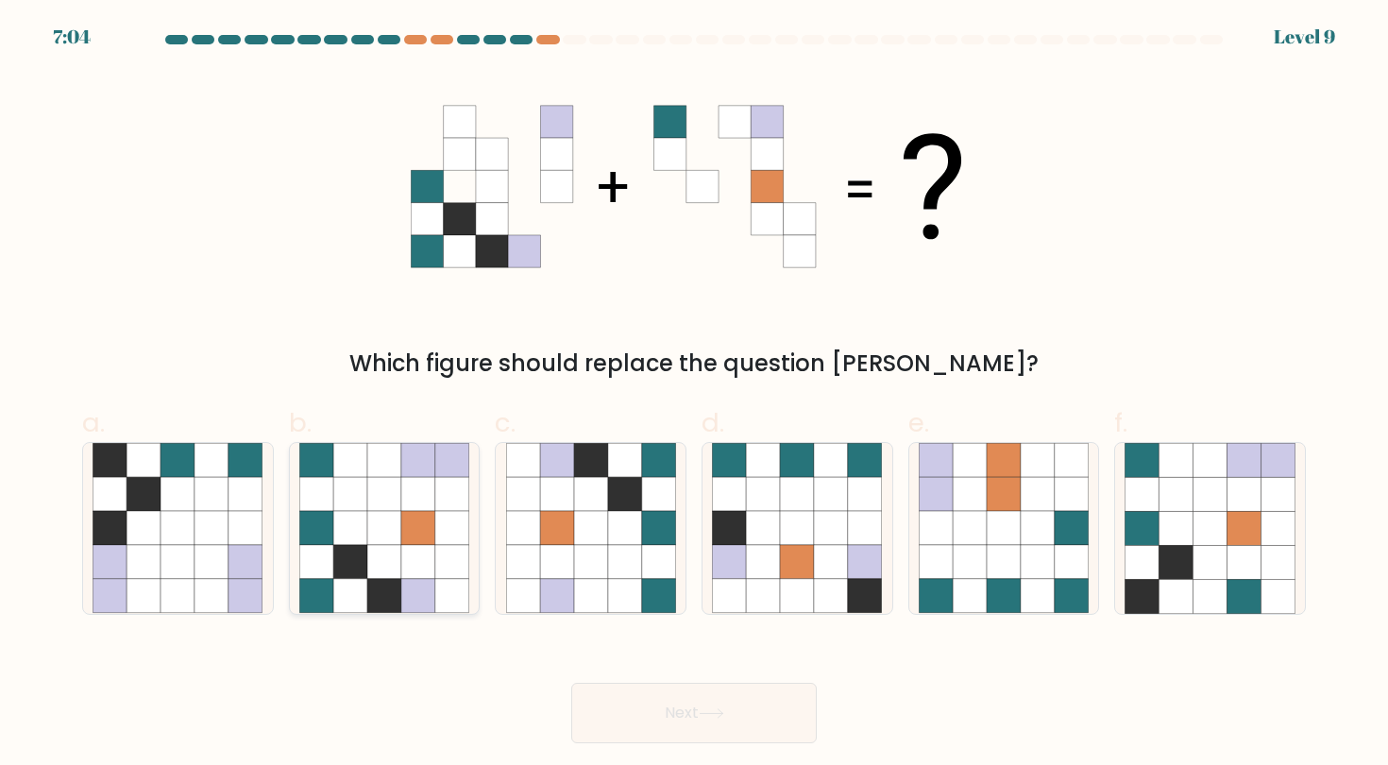
click at [377, 570] on icon at bounding box center [384, 562] width 34 height 34
click at [694, 395] on input "b." at bounding box center [694, 389] width 1 height 12
radio input "true"
click at [662, 707] on button "Next" at bounding box center [694, 713] width 246 height 60
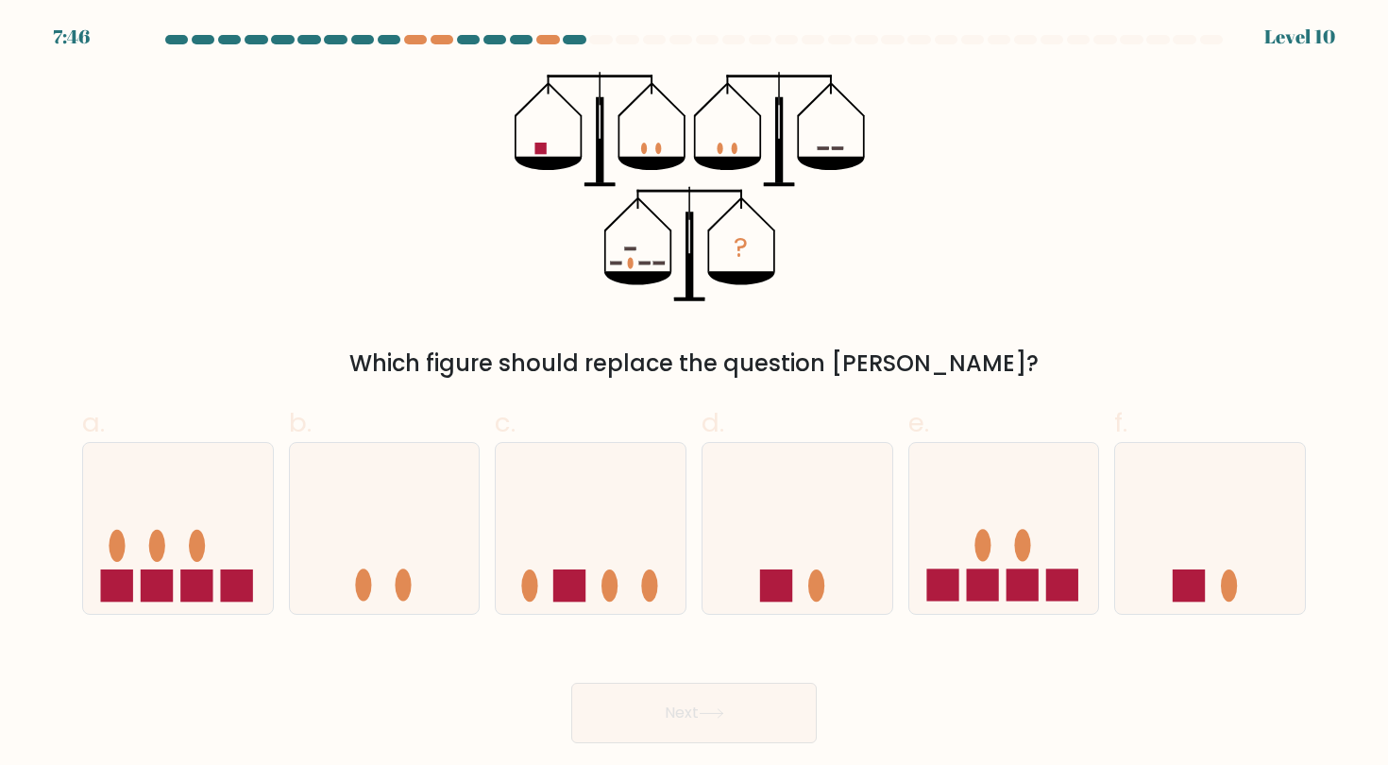
drag, startPoint x: 428, startPoint y: 374, endPoint x: 1145, endPoint y: 353, distance: 717.1
click at [1145, 353] on div "Which figure should replace the question mark?" at bounding box center [694, 364] width 1201 height 34
click at [1147, 317] on div "? Which figure should replace the question mark?" at bounding box center [694, 226] width 1247 height 309
click at [1055, 585] on rect at bounding box center [1062, 586] width 32 height 32
click at [695, 395] on input "e." at bounding box center [694, 389] width 1 height 12
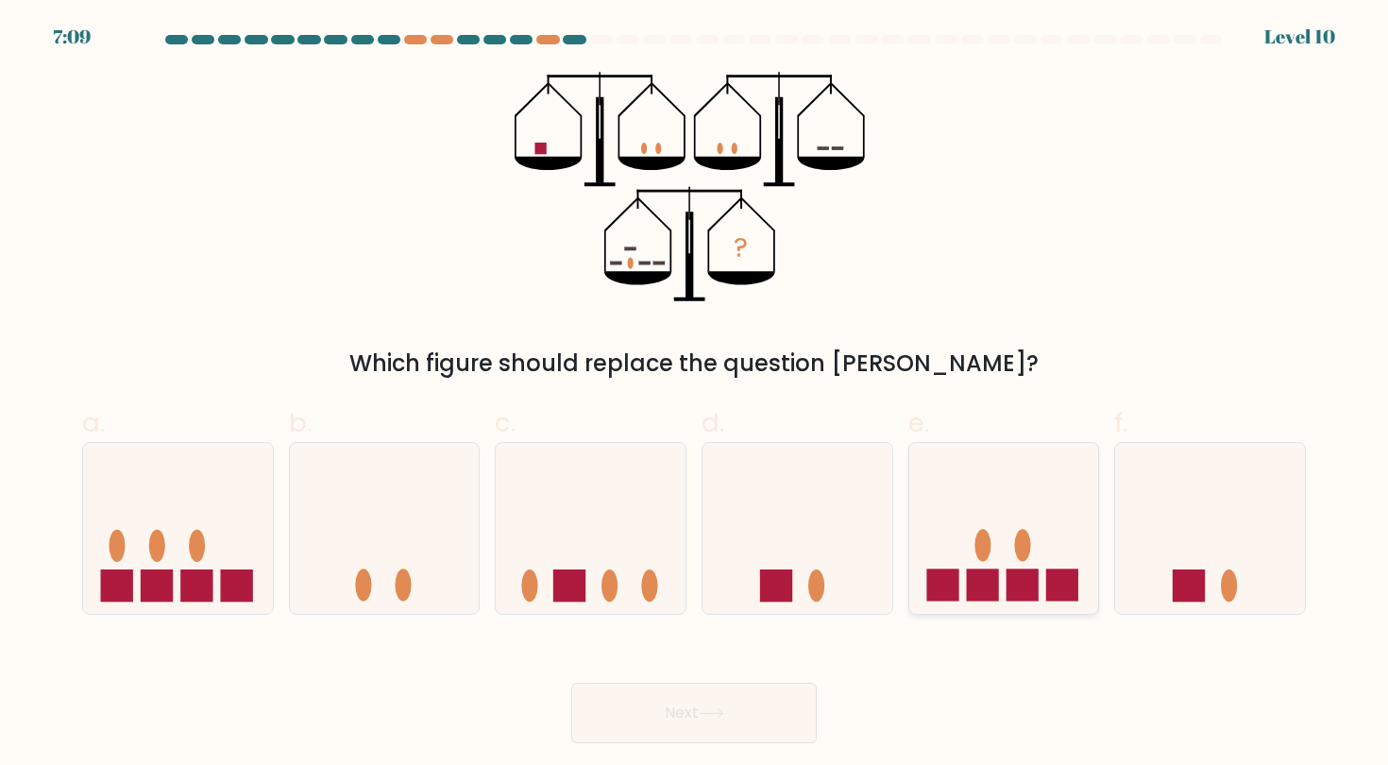
radio input "true"
click at [227, 584] on rect at bounding box center [236, 586] width 32 height 32
click at [694, 395] on input "a." at bounding box center [694, 389] width 1 height 12
radio input "true"
click at [672, 706] on button "Next" at bounding box center [694, 713] width 246 height 60
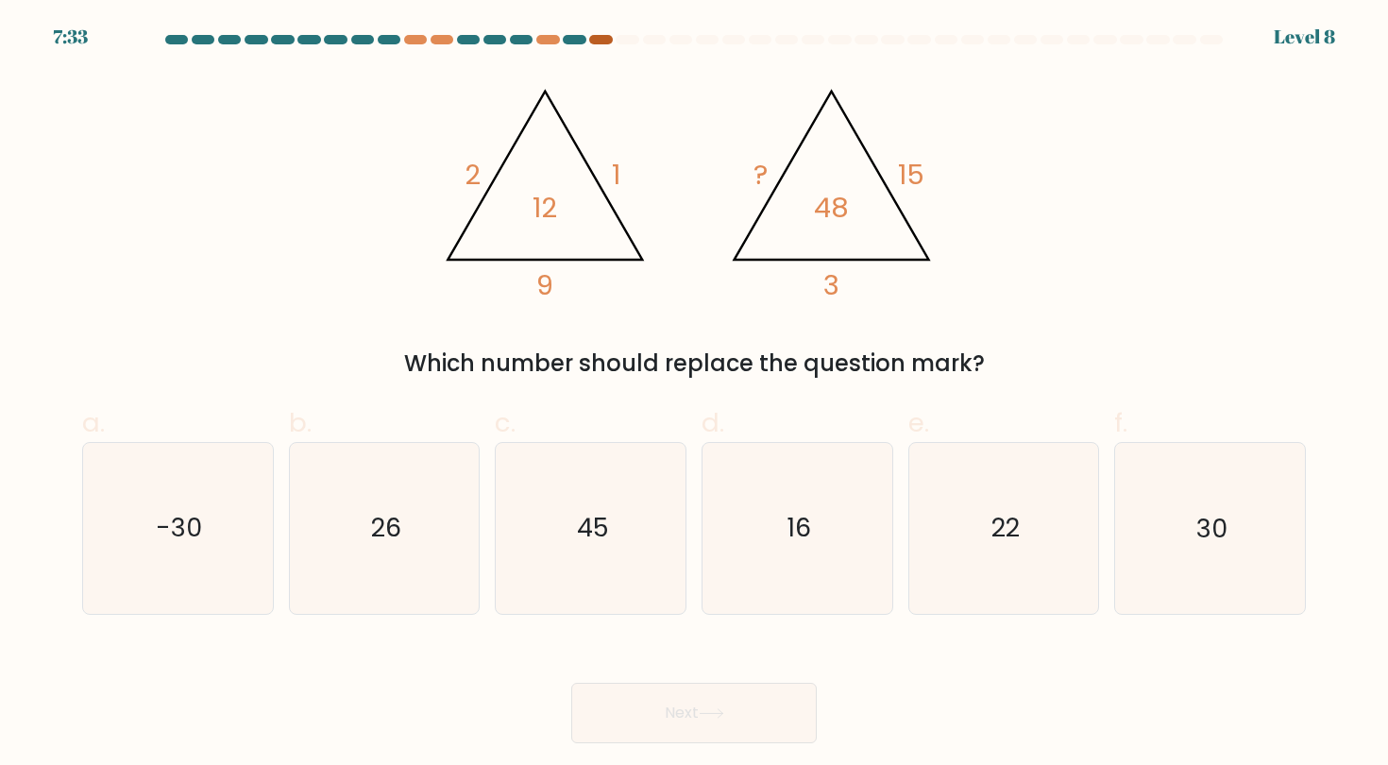
click at [604, 39] on div at bounding box center [600, 39] width 23 height 9
click at [599, 39] on div at bounding box center [600, 39] width 23 height 9
click at [541, 38] on div at bounding box center [547, 39] width 23 height 9
click at [69, 23] on div "7:08" at bounding box center [72, 37] width 38 height 28
click at [83, 47] on div at bounding box center [694, 43] width 1247 height 17
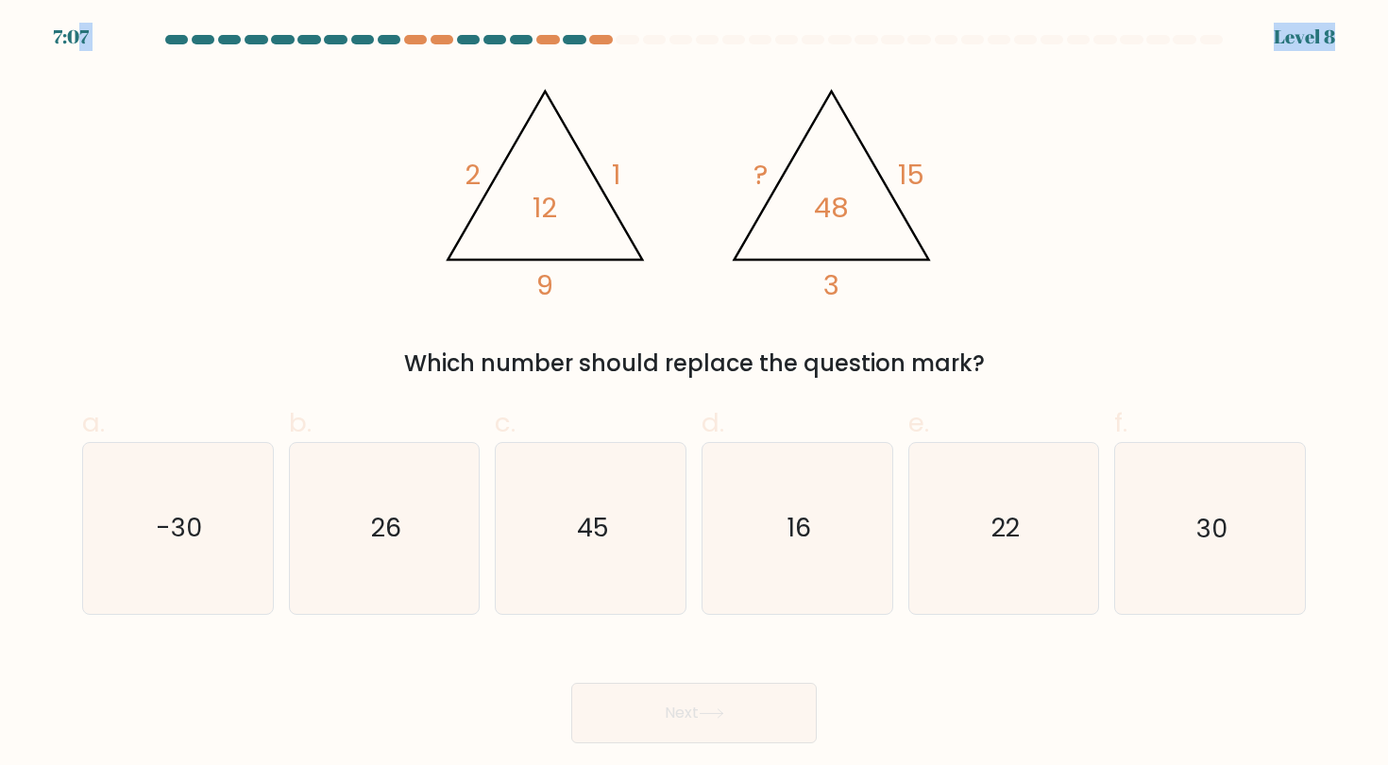
click at [76, 34] on body "7:07 Level 8" at bounding box center [694, 382] width 1388 height 765
click at [76, 34] on div "7:07" at bounding box center [71, 37] width 36 height 28
click at [277, 132] on div "@import url('https://fonts.googleapis.com/css?family=Abril+Fatface:400,100,100i…" at bounding box center [694, 226] width 1247 height 309
